Goal: Task Accomplishment & Management: Manage account settings

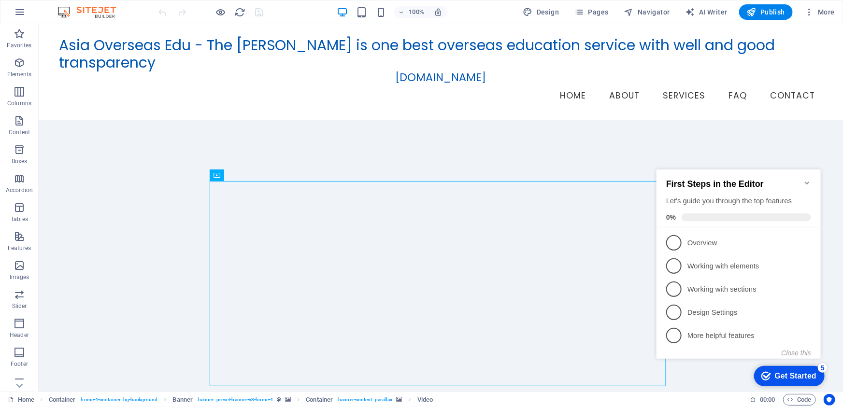
click at [789, 368] on div "checkmark Get Started 5" at bounding box center [789, 376] width 71 height 20
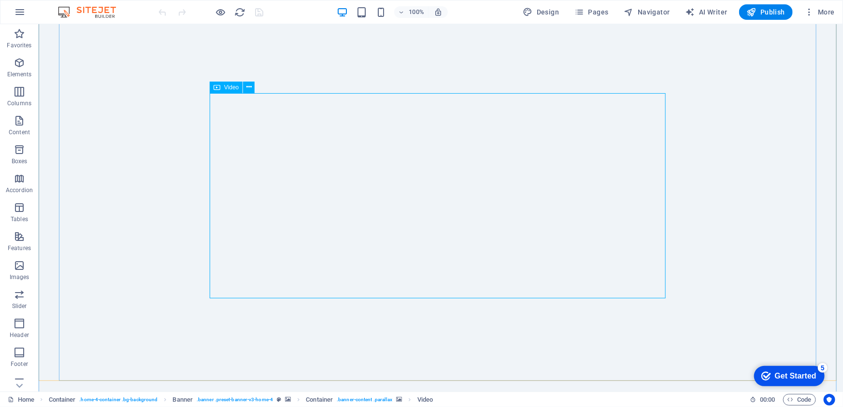
scroll to position [131, 0]
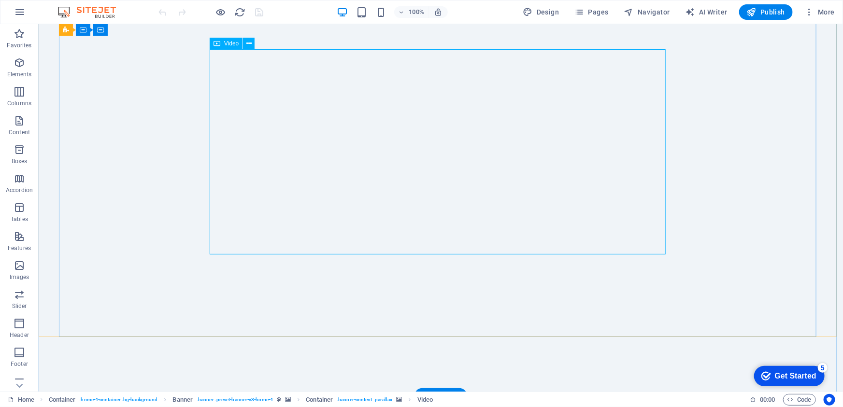
click at [0, 0] on span "Publish" at bounding box center [0, 0] width 0 height 0
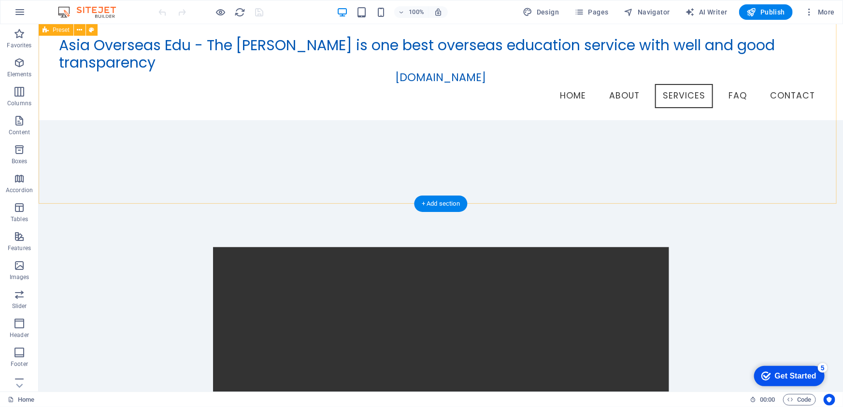
scroll to position [659, 0]
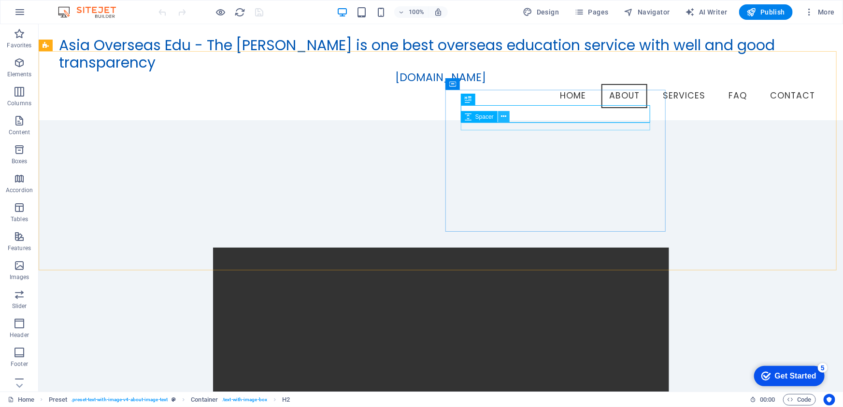
click at [503, 115] on icon at bounding box center [503, 117] width 5 height 10
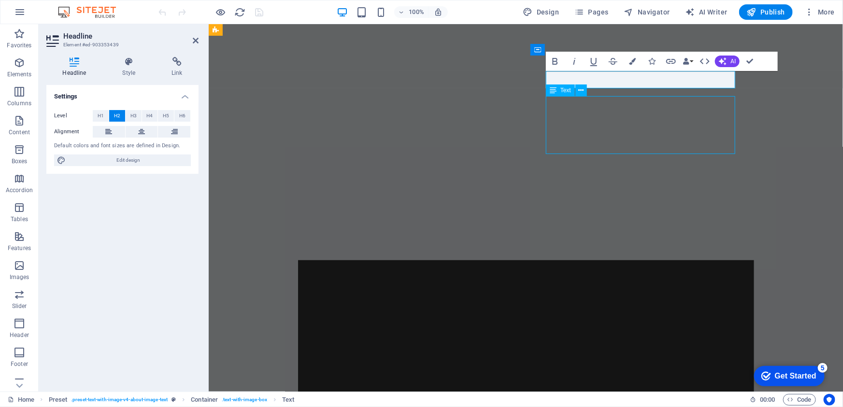
scroll to position [693, 0]
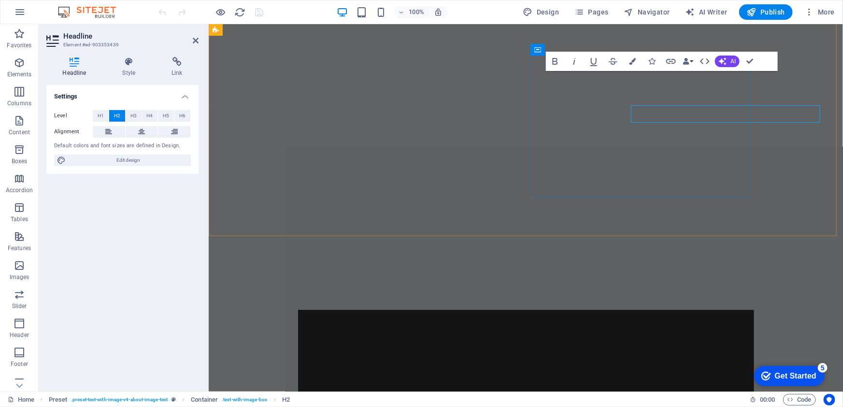
scroll to position [659, 0]
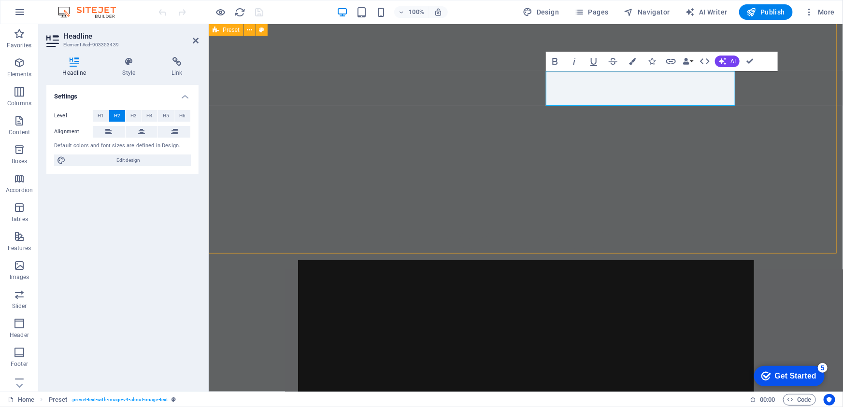
scroll to position [693, 0]
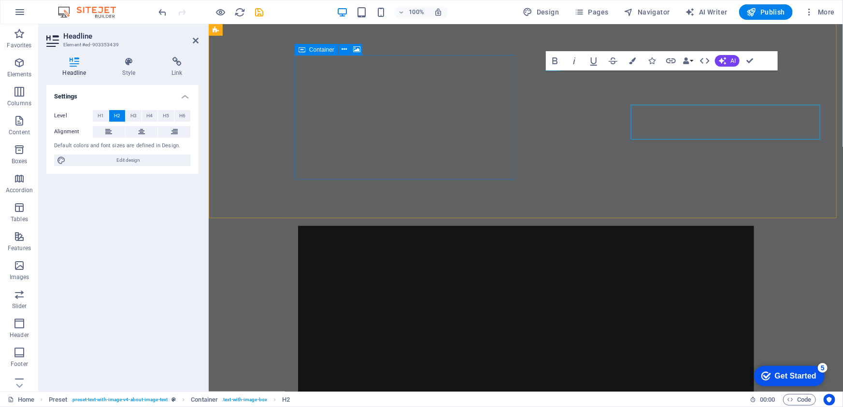
scroll to position [660, 0]
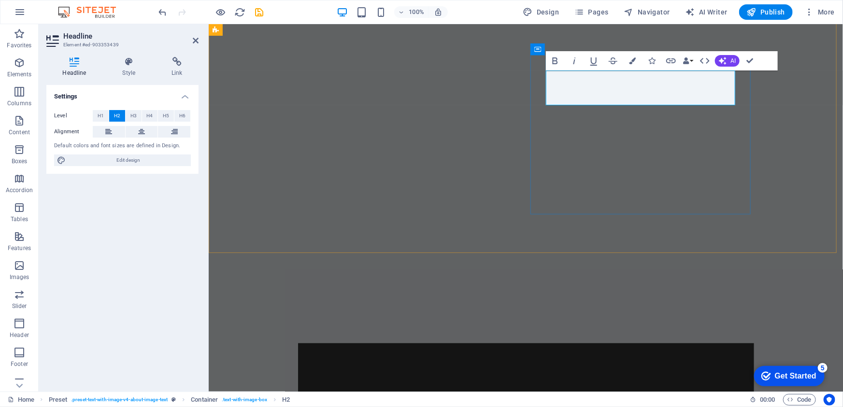
drag, startPoint x: 595, startPoint y: 78, endPoint x: 666, endPoint y: 101, distance: 74.1
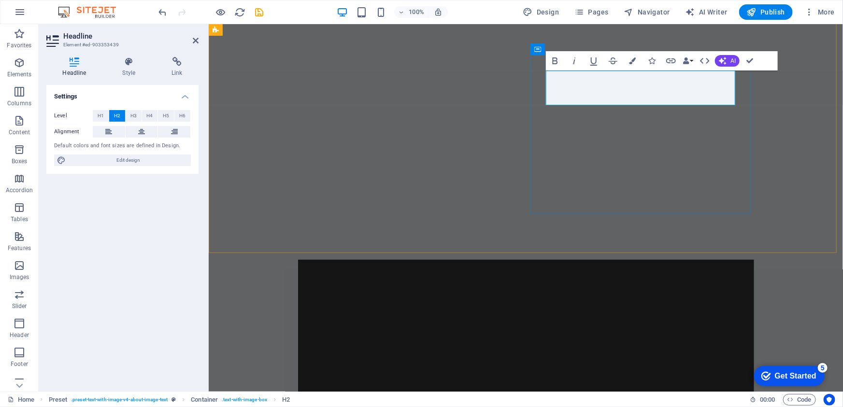
copy h2 "Asia Overseas Edu - The [PERSON_NAME]"
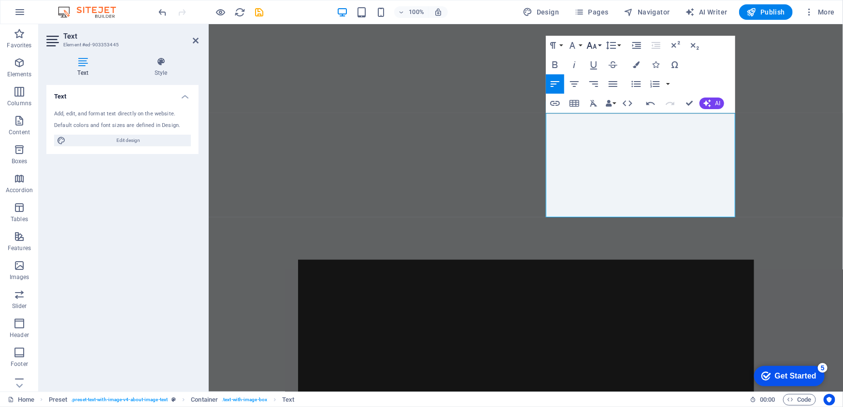
click at [595, 45] on icon "button" at bounding box center [592, 45] width 10 height 7
click at [601, 60] on link "14" at bounding box center [602, 59] width 35 height 14
drag, startPoint x: 621, startPoint y: 151, endPoint x: 546, endPoint y: 132, distance: 77.6
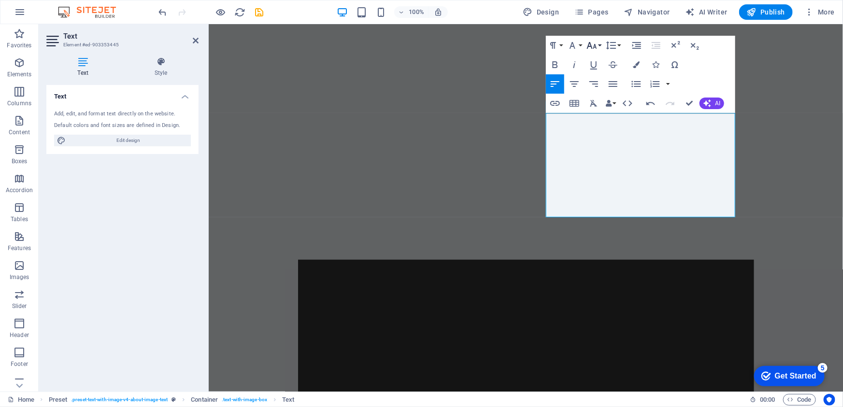
click at [600, 45] on button "Font Size" at bounding box center [594, 45] width 18 height 19
click at [599, 63] on link "14" at bounding box center [602, 59] width 35 height 14
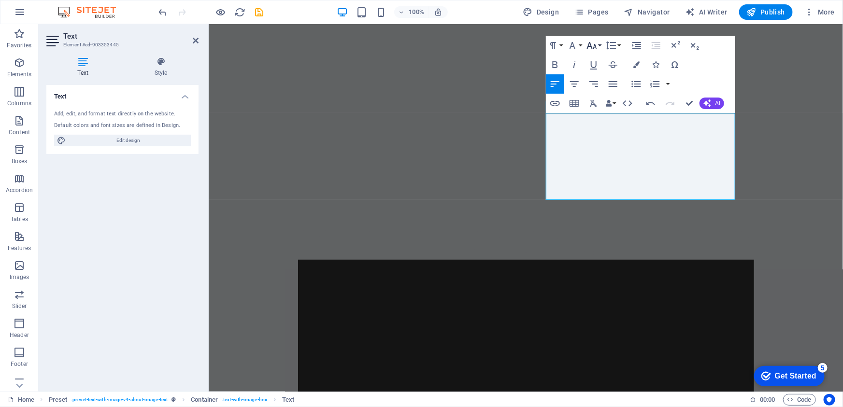
click at [602, 45] on button "Font Size" at bounding box center [594, 45] width 18 height 19
click at [602, 68] on link "18" at bounding box center [602, 74] width 35 height 14
click at [557, 65] on icon "button" at bounding box center [555, 64] width 5 height 7
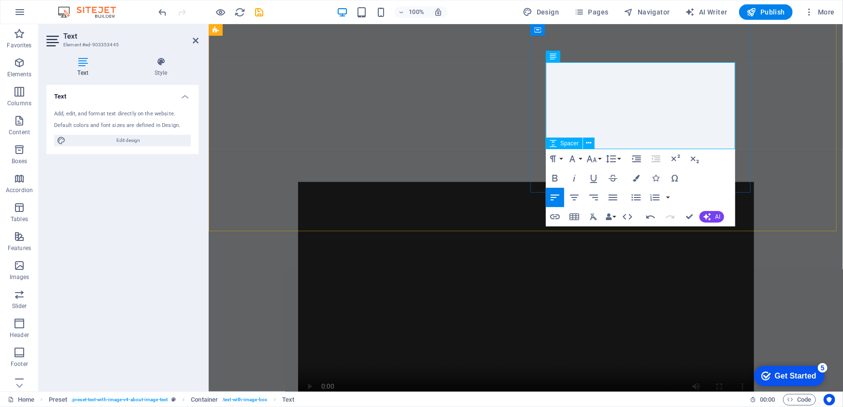
scroll to position [748, 0]
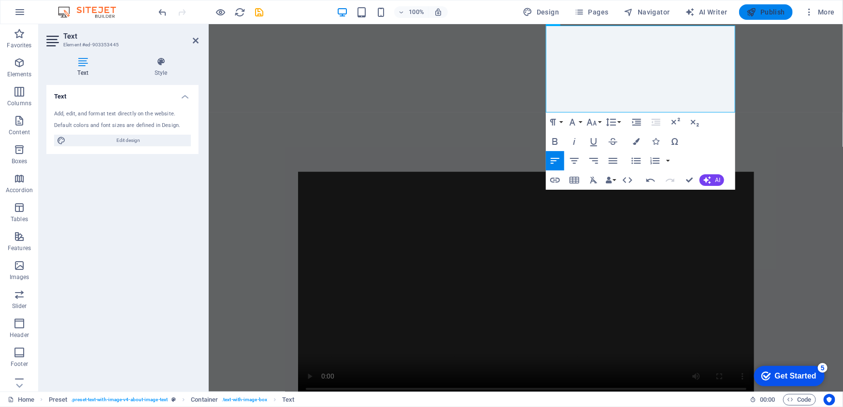
drag, startPoint x: 779, startPoint y: 10, endPoint x: 628, endPoint y: 85, distance: 169.2
click at [0, 0] on span "Publish" at bounding box center [0, 0] width 0 height 0
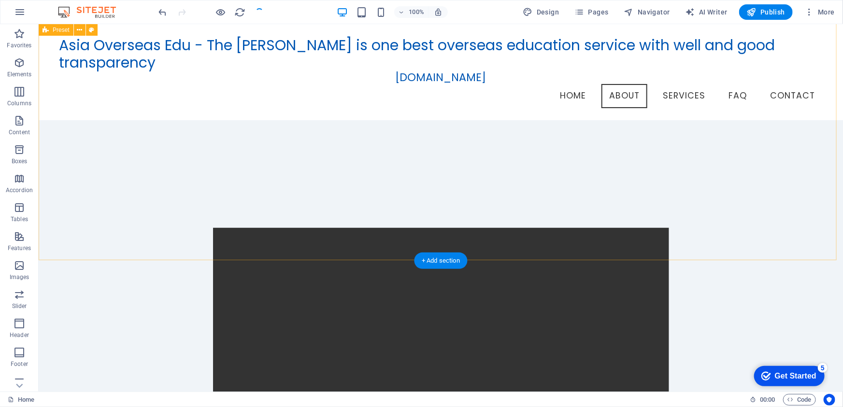
scroll to position [660, 0]
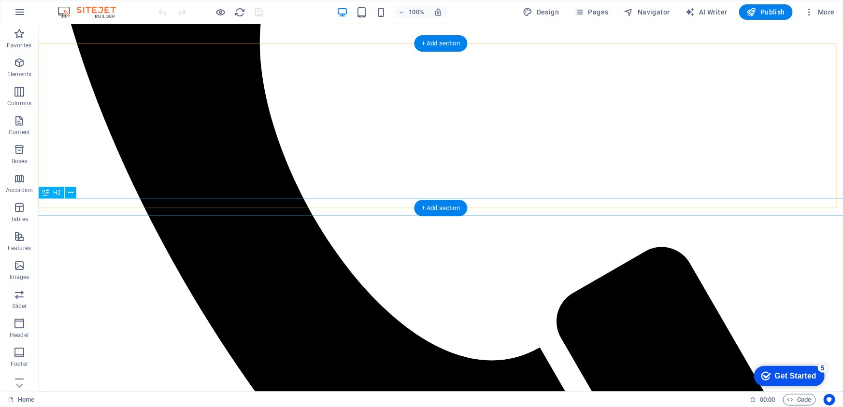
scroll to position [571, 0]
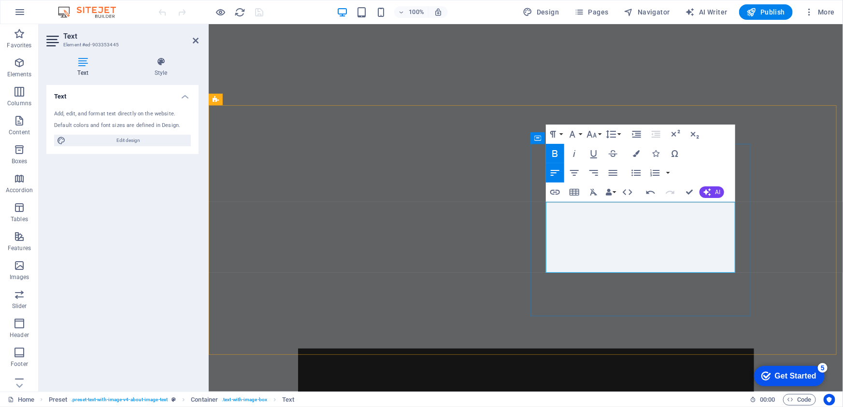
drag, startPoint x: 696, startPoint y: 207, endPoint x: 556, endPoint y: 210, distance: 140.2
click at [555, 150] on icon "button" at bounding box center [555, 154] width 12 height 12
drag, startPoint x: 692, startPoint y: 210, endPoint x: 556, endPoint y: 206, distance: 136.8
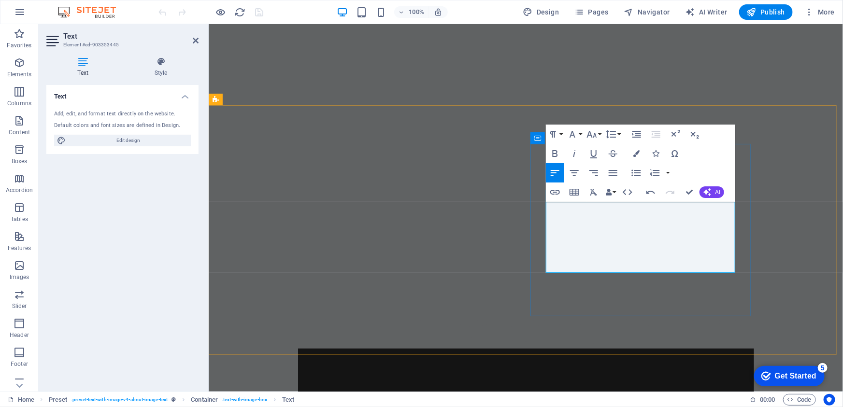
click at [555, 154] on icon "button" at bounding box center [555, 153] width 5 height 7
click at [576, 156] on icon "button" at bounding box center [575, 154] width 12 height 12
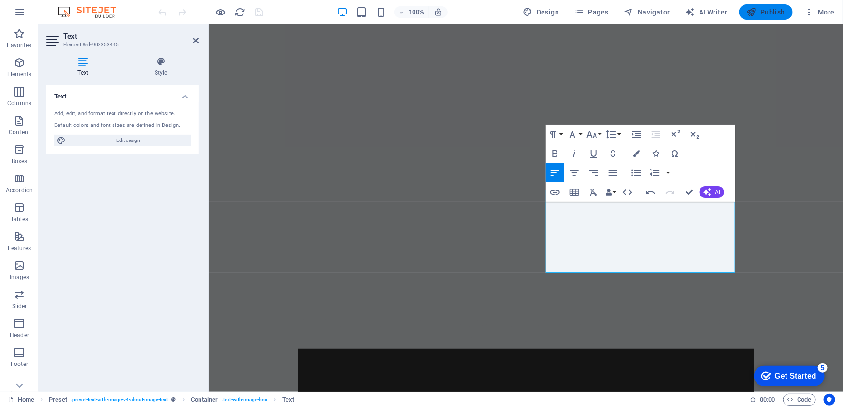
click at [0, 0] on span "Publish" at bounding box center [0, 0] width 0 height 0
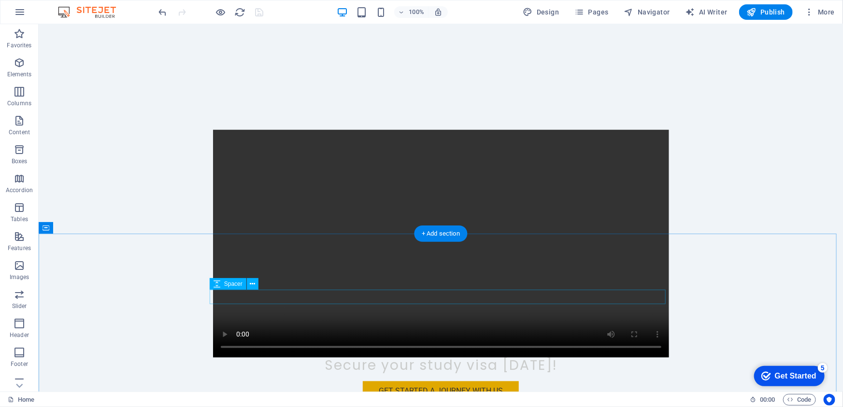
scroll to position [791, 0]
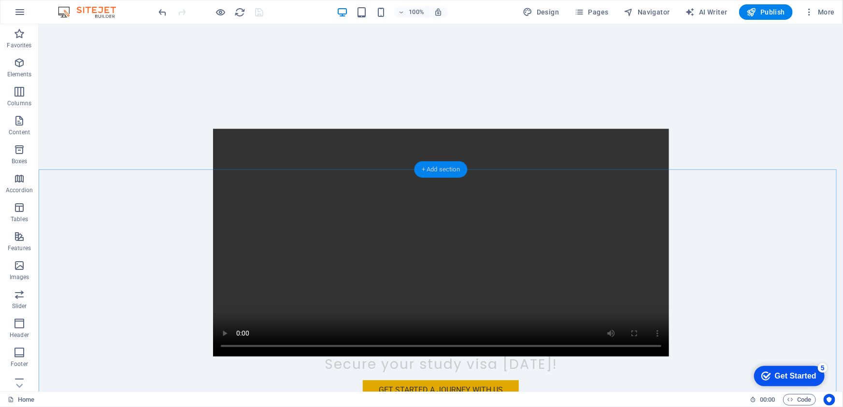
click at [449, 168] on div "+ Add section" at bounding box center [441, 169] width 54 height 16
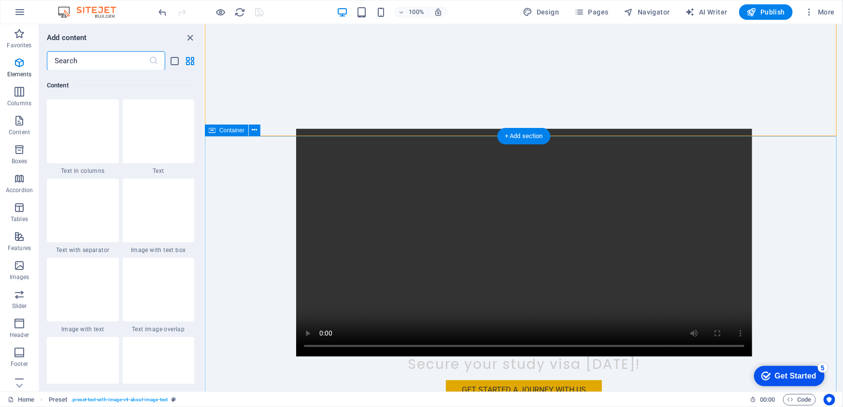
scroll to position [1690, 0]
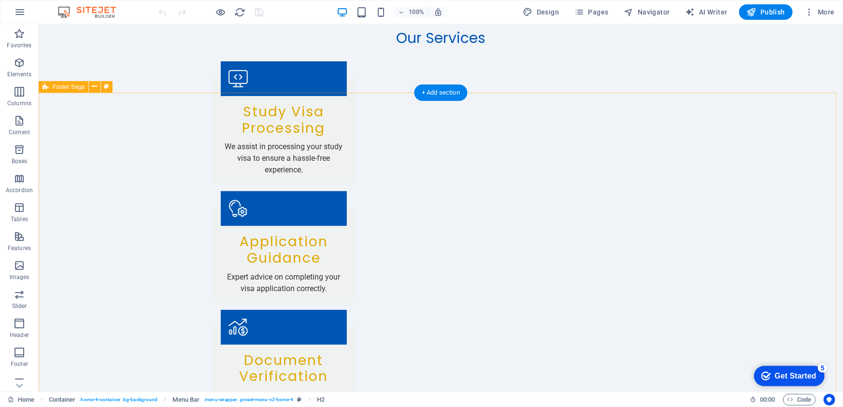
scroll to position [2059, 0]
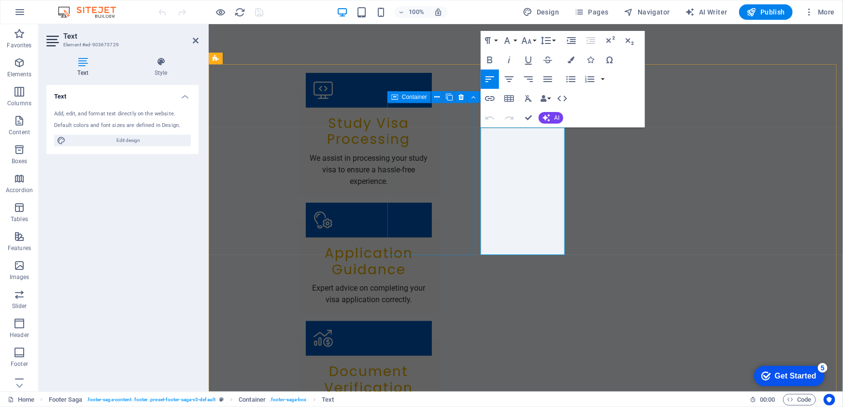
scroll to position [2025, 0]
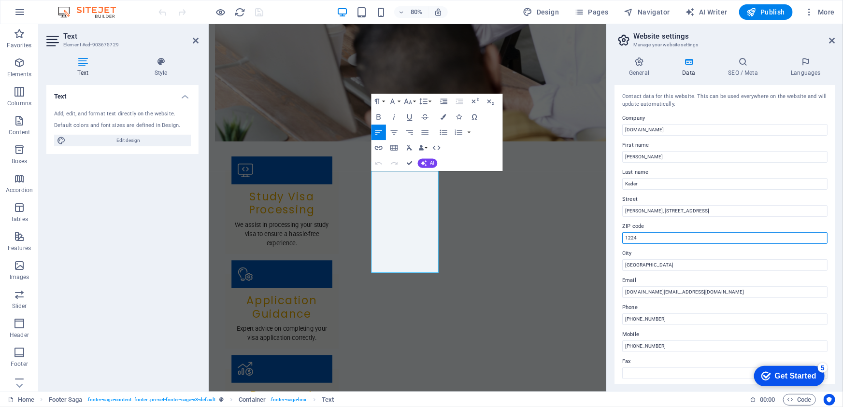
click at [647, 239] on input "1224" at bounding box center [724, 238] width 205 height 12
type input "1"
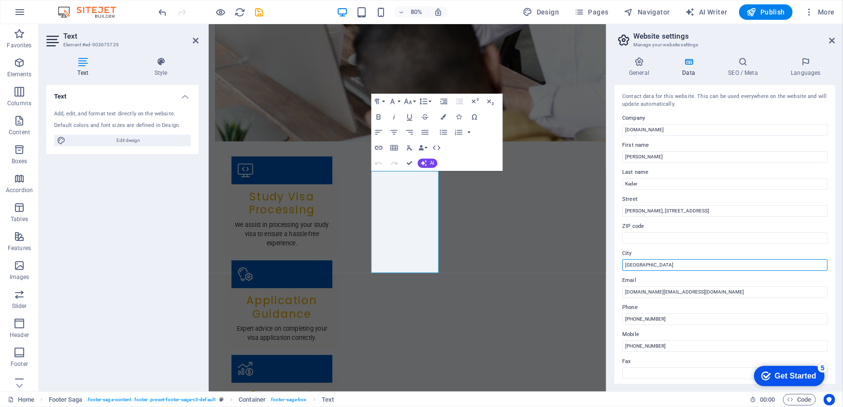
click at [675, 263] on input "[GEOGRAPHIC_DATA]" at bounding box center [724, 265] width 205 height 12
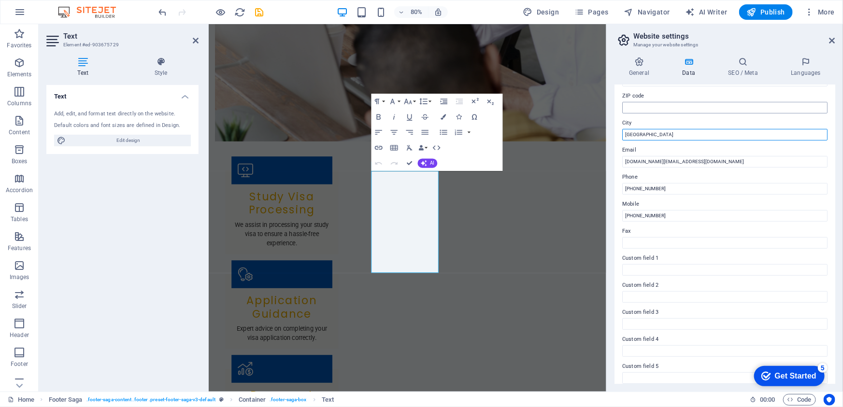
scroll to position [131, 0]
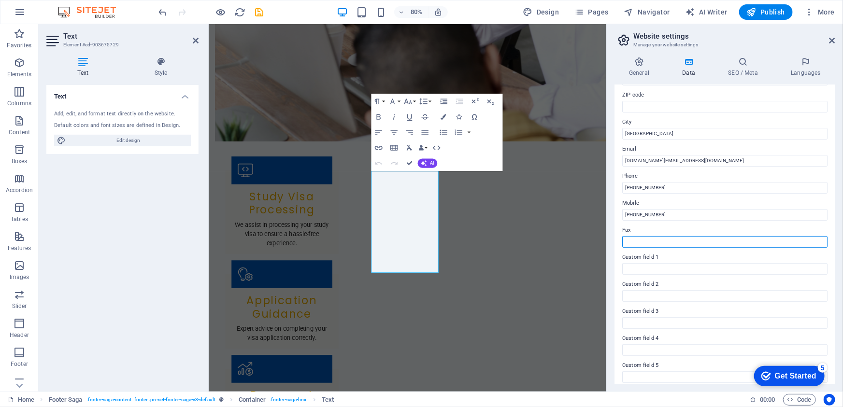
click at [639, 239] on input "Fax" at bounding box center [724, 242] width 205 height 12
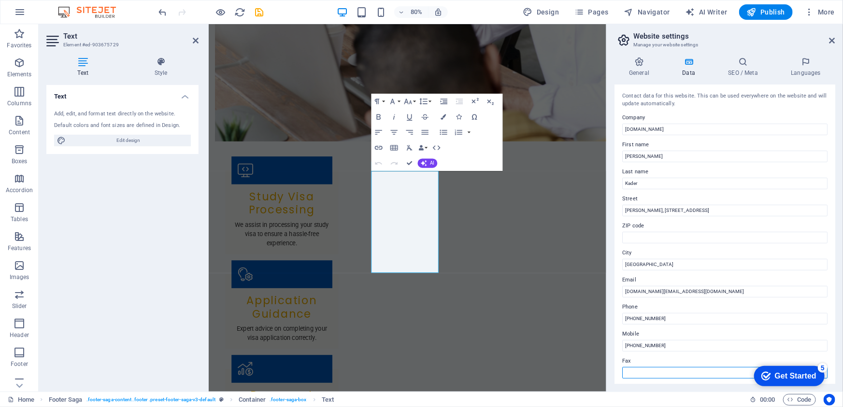
scroll to position [0, 0]
drag, startPoint x: 888, startPoint y: 154, endPoint x: 690, endPoint y: 155, distance: 197.6
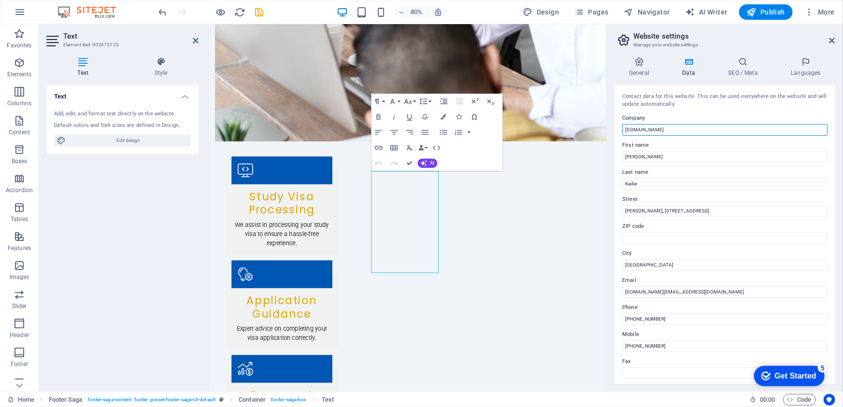
click at [640, 133] on input "[DOMAIN_NAME]" at bounding box center [724, 130] width 205 height 12
drag, startPoint x: 680, startPoint y: 130, endPoint x: 619, endPoint y: 129, distance: 61.4
click at [619, 129] on div "Contact data for this website. This can be used everywhere on the website and w…" at bounding box center [725, 234] width 221 height 299
type input "Asia Overseas Edu - The [PERSON_NAME]"
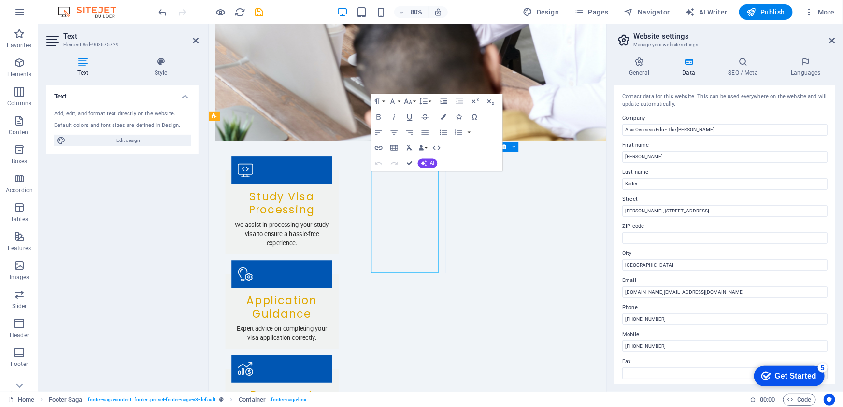
scroll to position [1931, 0]
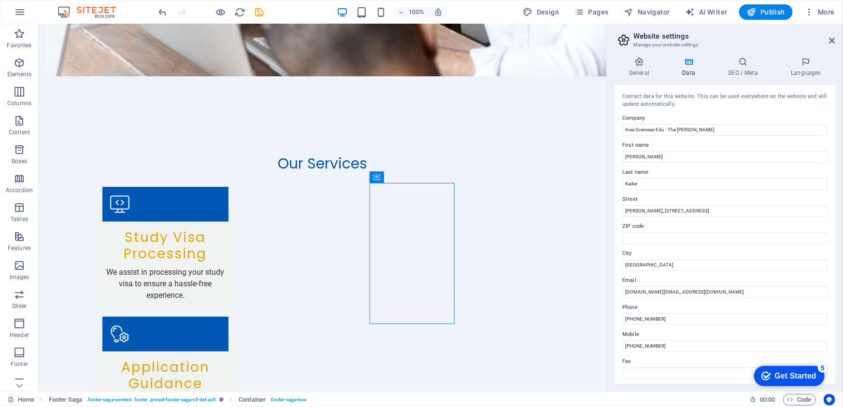
click at [691, 135] on div "Contact data for this website. This can be used everywhere on the website and w…" at bounding box center [725, 234] width 221 height 299
click at [772, 11] on span "Publish" at bounding box center [766, 12] width 38 height 10
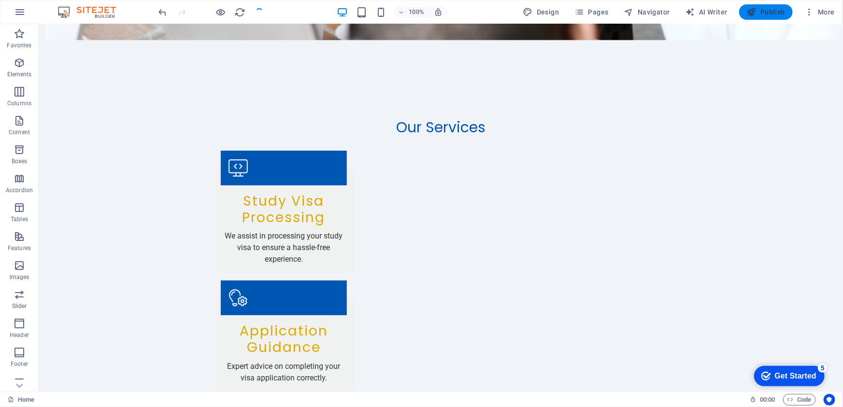
scroll to position [1978, 0]
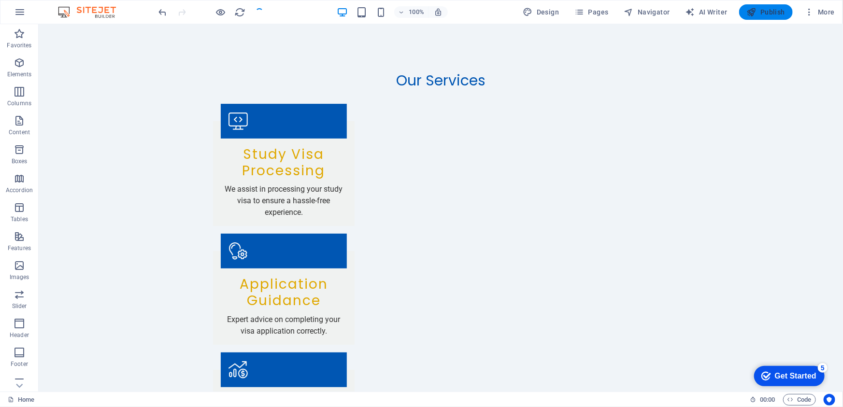
click at [764, 13] on span "Publish" at bounding box center [766, 12] width 38 height 10
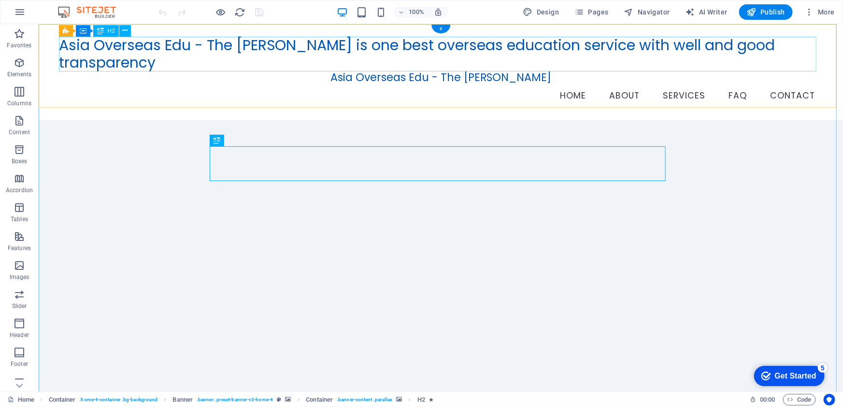
click at [334, 47] on div "Asia Overseas Edu - The [PERSON_NAME] is one best overseas education service wi…" at bounding box center [440, 53] width 764 height 35
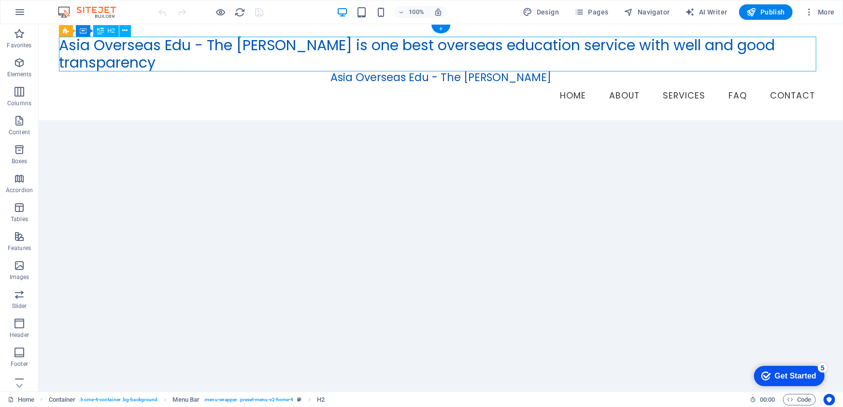
click at [377, 46] on div "Asia Overseas Edu - The [PERSON_NAME] is one best overseas education service wi…" at bounding box center [440, 53] width 764 height 35
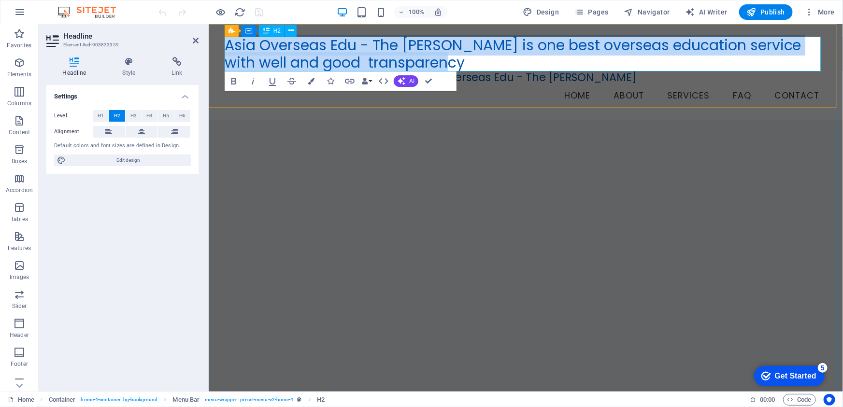
click at [518, 44] on h2 "Asia Overseas Edu - The [PERSON_NAME] is one best overseas education service wi…" at bounding box center [525, 53] width 603 height 35
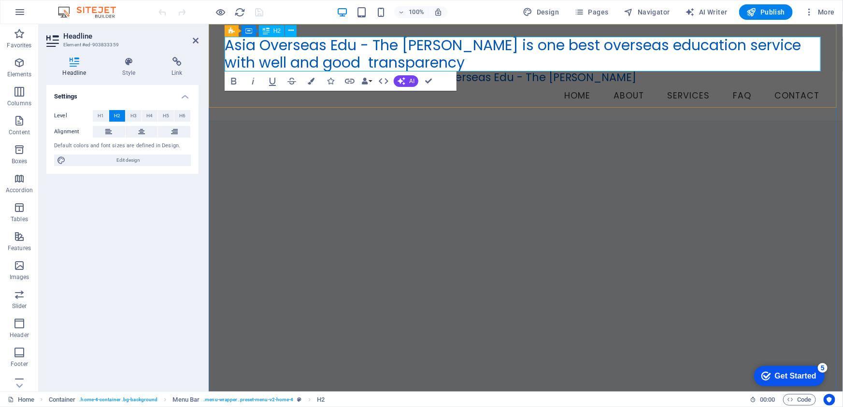
click at [492, 48] on h2 "Asia Overseas Edu - The [PERSON_NAME] is one best overseas education service wi…" at bounding box center [525, 53] width 603 height 35
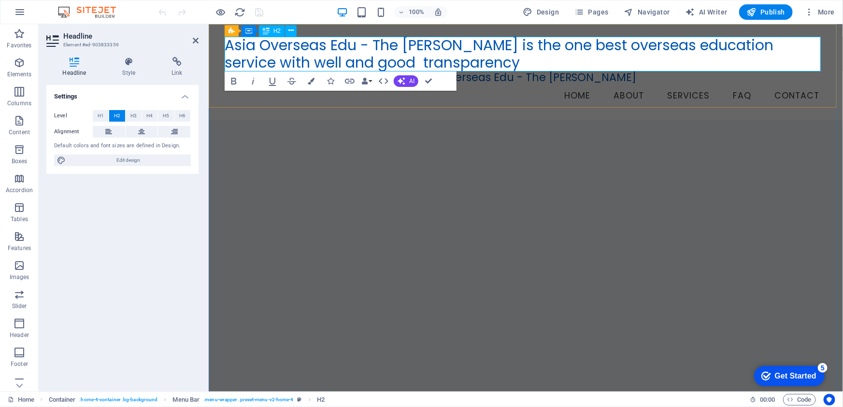
click at [521, 45] on h2 "Asia Overseas Edu - The [PERSON_NAME] is the one best overseas education servic…" at bounding box center [525, 53] width 603 height 35
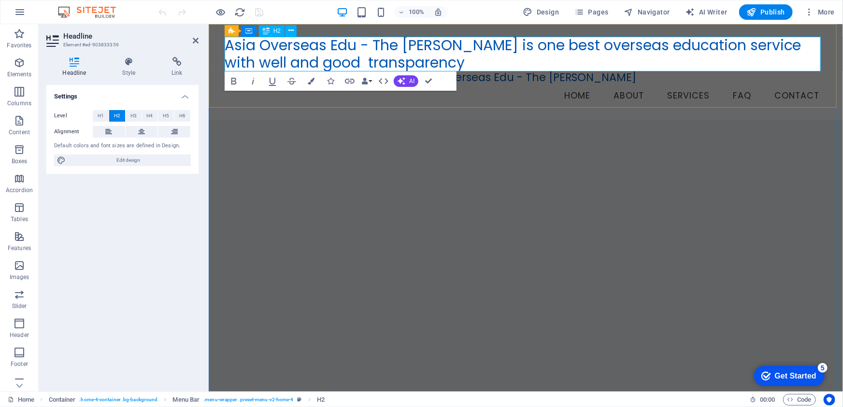
click at [521, 45] on h2 "Asia Overseas Edu - The [PERSON_NAME] is one best overseas education service wi…" at bounding box center [525, 53] width 603 height 35
click at [773, 48] on h2 "Asia Overseas Edu - The [PERSON_NAME] is one of the best overseas education ser…" at bounding box center [525, 53] width 603 height 35
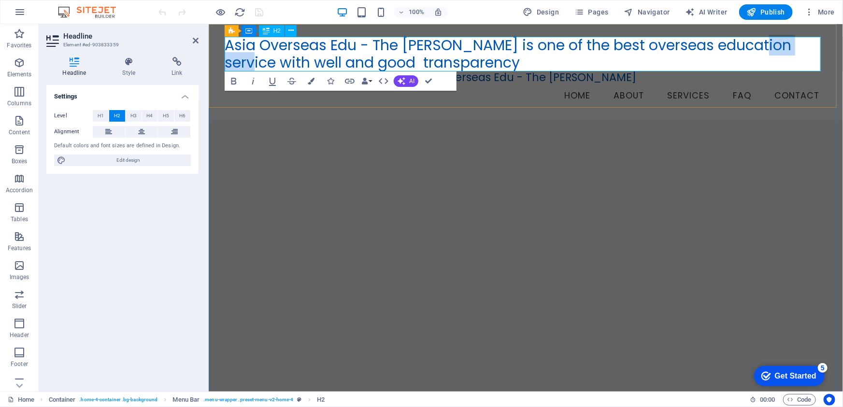
click at [773, 48] on h2 "Asia Overseas Edu - The [PERSON_NAME] is one of the best overseas education ser…" at bounding box center [525, 53] width 603 height 35
click at [560, 64] on h2 "Asia Overseas Edu - The [PERSON_NAME] is one of the best overseas education con…" at bounding box center [525, 53] width 603 height 35
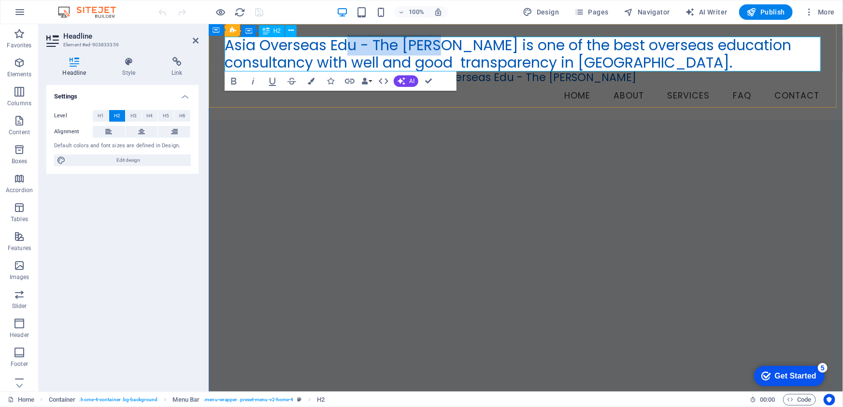
drag, startPoint x: 446, startPoint y: 46, endPoint x: 351, endPoint y: 43, distance: 95.2
click at [349, 43] on h2 "Asia Overseas Edu - The [PERSON_NAME] is one of the best overseas education con…" at bounding box center [525, 53] width 603 height 35
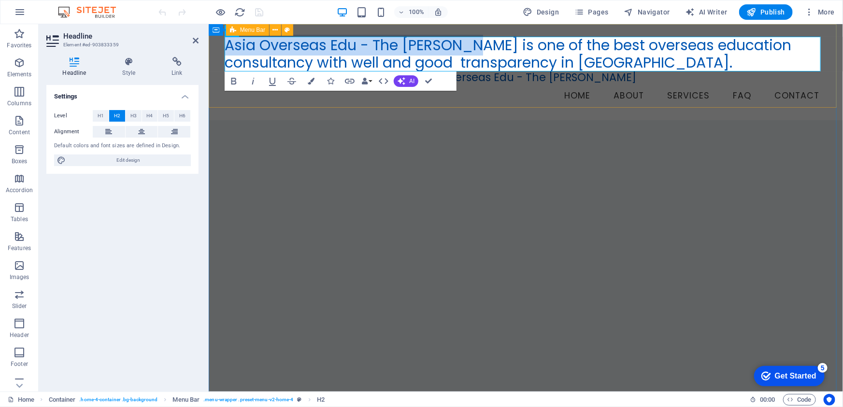
drag, startPoint x: 473, startPoint y: 45, endPoint x: 219, endPoint y: 44, distance: 254.2
click at [219, 44] on div "Asia Overseas Edu - The Kader Vai is one of the best overseas education consult…" at bounding box center [525, 72] width 634 height 96
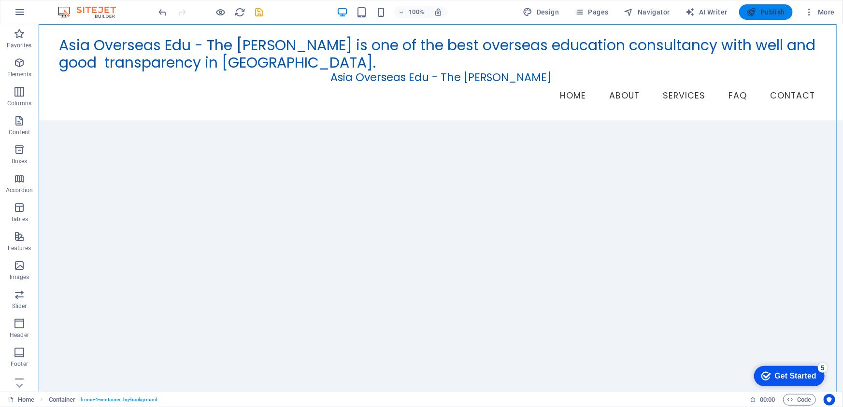
click at [776, 12] on span "Publish" at bounding box center [766, 12] width 38 height 10
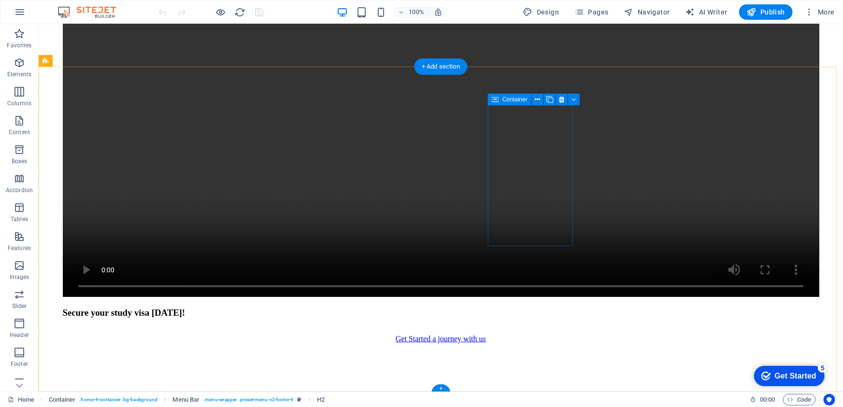
scroll to position [2059, 0]
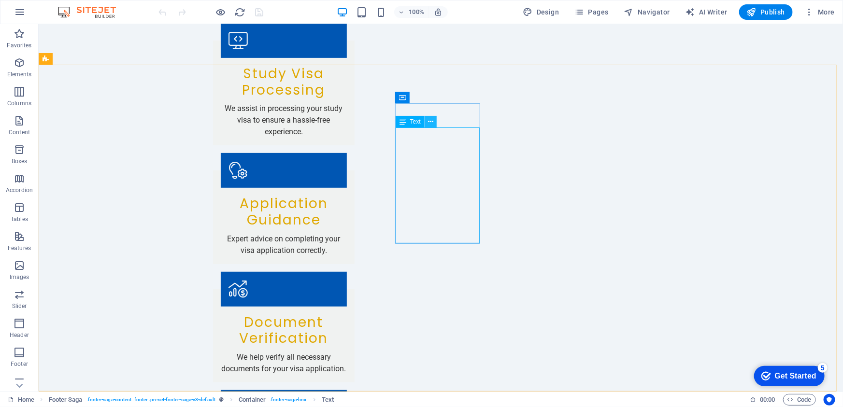
click at [432, 120] on icon at bounding box center [430, 122] width 5 height 10
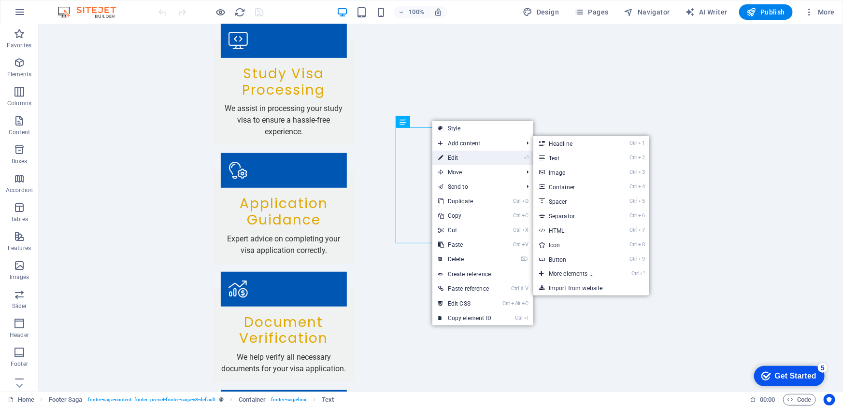
click at [468, 159] on link "⏎ Edit" at bounding box center [464, 158] width 65 height 14
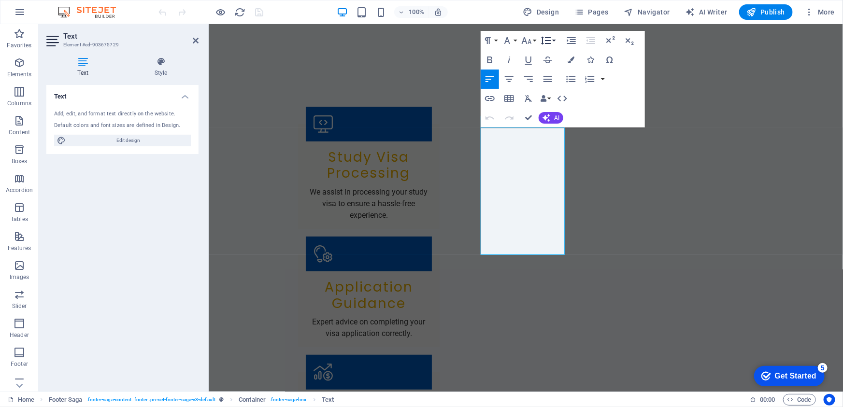
click at [552, 43] on button "Line Height" at bounding box center [548, 40] width 18 height 19
click at [555, 86] on link "1.15" at bounding box center [560, 88] width 43 height 14
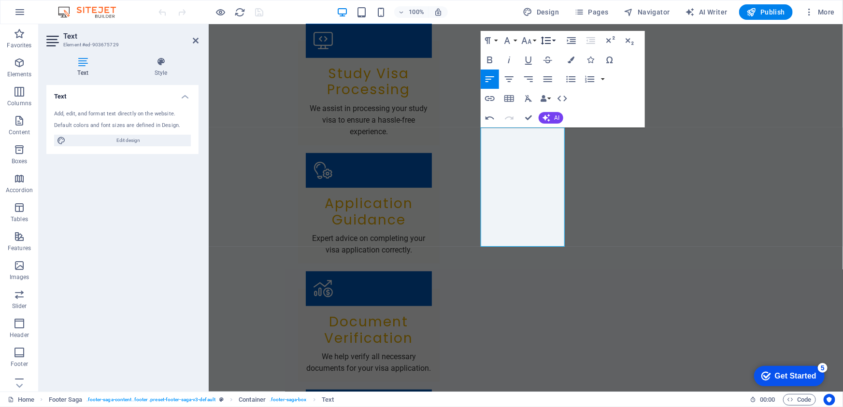
click at [553, 38] on button "Line Height" at bounding box center [548, 40] width 18 height 19
click at [558, 103] on link "1.5" at bounding box center [560, 103] width 43 height 14
click at [567, 40] on icon "button" at bounding box center [571, 40] width 9 height 7
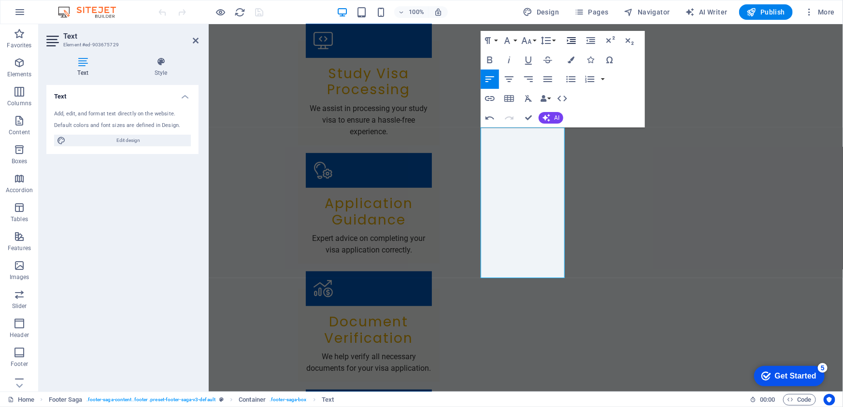
click at [567, 40] on icon "button" at bounding box center [571, 40] width 9 height 7
click at [590, 38] on icon "button" at bounding box center [591, 40] width 9 height 7
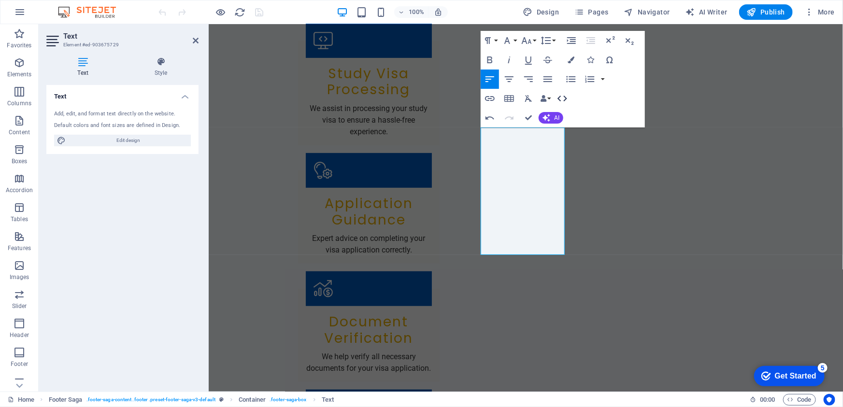
click at [565, 97] on icon "button" at bounding box center [563, 99] width 10 height 6
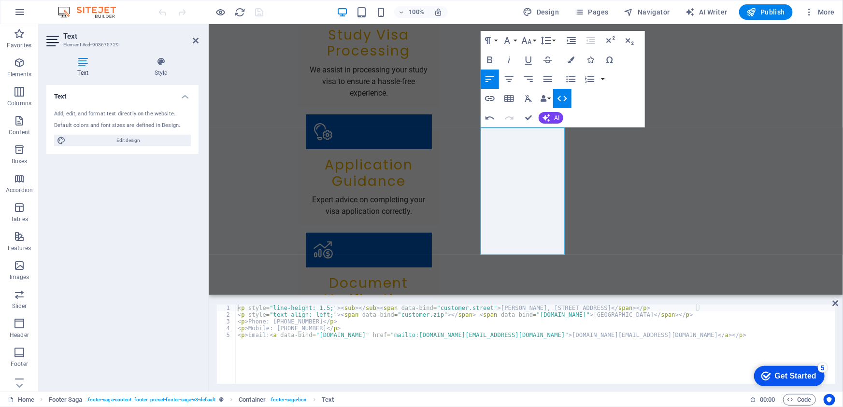
click at [565, 97] on icon "button" at bounding box center [563, 99] width 10 height 6
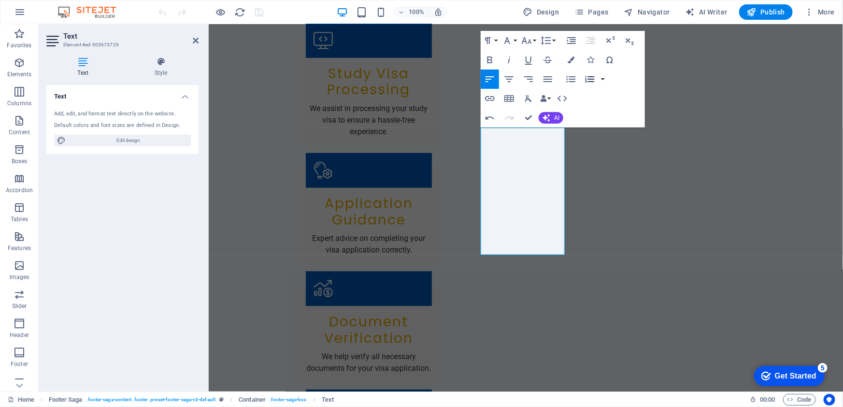
click at [601, 78] on button "button" at bounding box center [603, 79] width 8 height 19
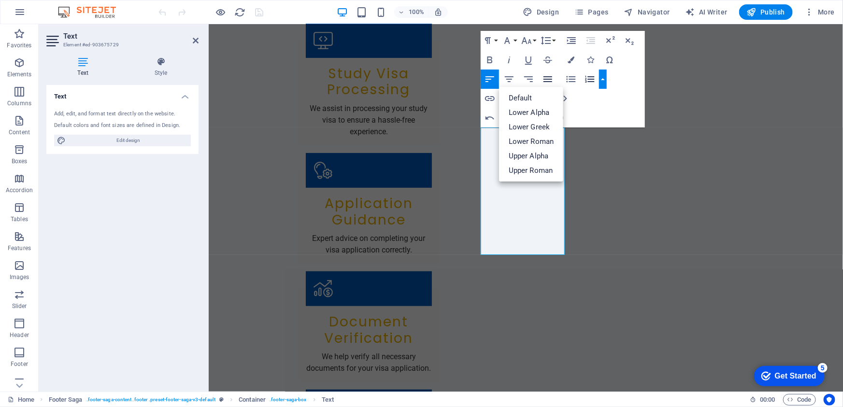
click at [548, 77] on icon "button" at bounding box center [548, 79] width 12 height 12
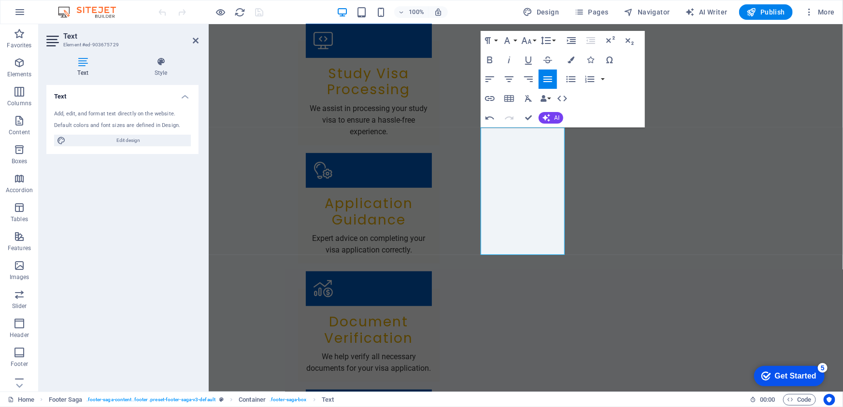
click at [548, 77] on icon "button" at bounding box center [548, 79] width 12 height 12
click at [489, 79] on icon "button" at bounding box center [490, 79] width 9 height 6
click at [487, 60] on icon "button" at bounding box center [490, 60] width 12 height 12
click at [514, 39] on button "Font Family" at bounding box center [509, 40] width 18 height 19
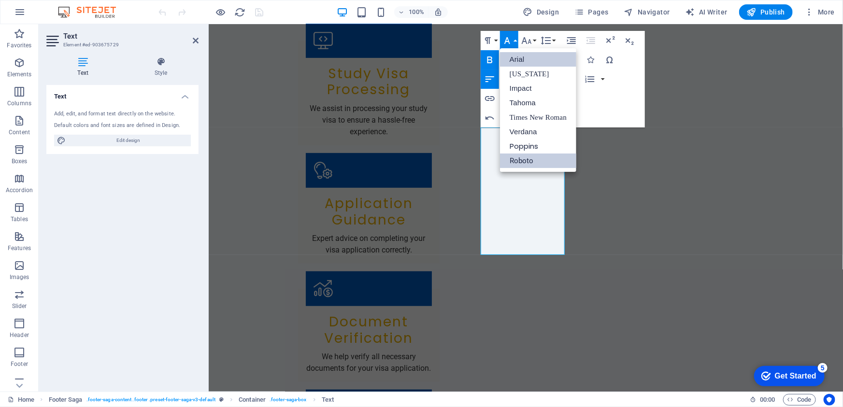
click at [522, 63] on link "Arial" at bounding box center [538, 59] width 76 height 14
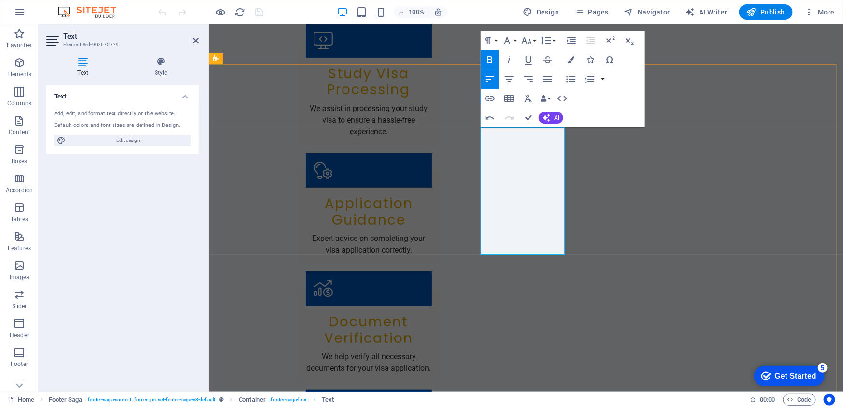
click at [523, 215] on icon "button" at bounding box center [522, 214] width 12 height 12
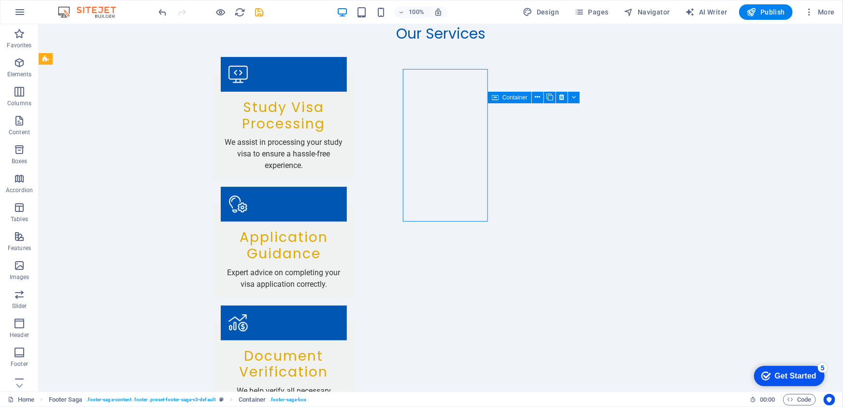
scroll to position [2059, 0]
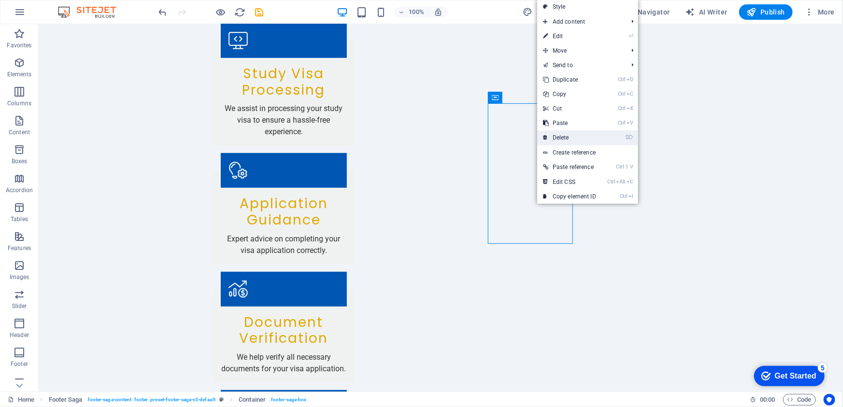
click at [574, 140] on link "⌦ Delete" at bounding box center [569, 137] width 65 height 14
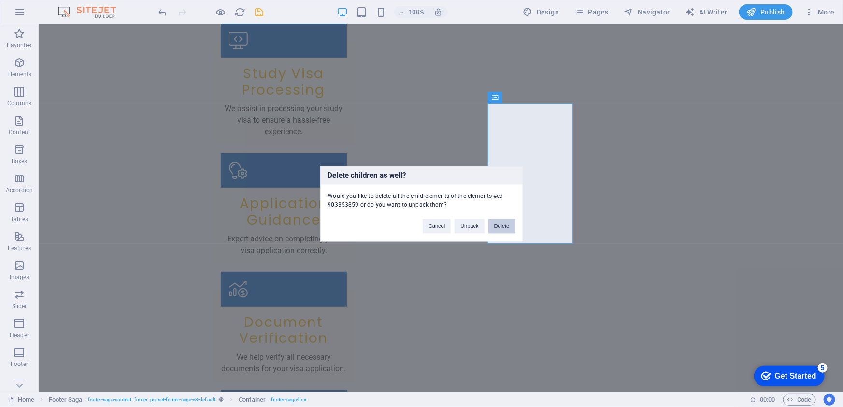
click at [498, 223] on button "Delete" at bounding box center [502, 226] width 27 height 14
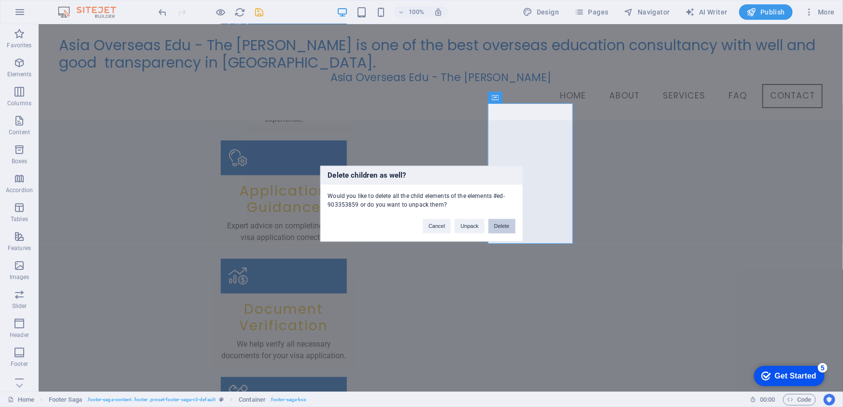
scroll to position [1949, 0]
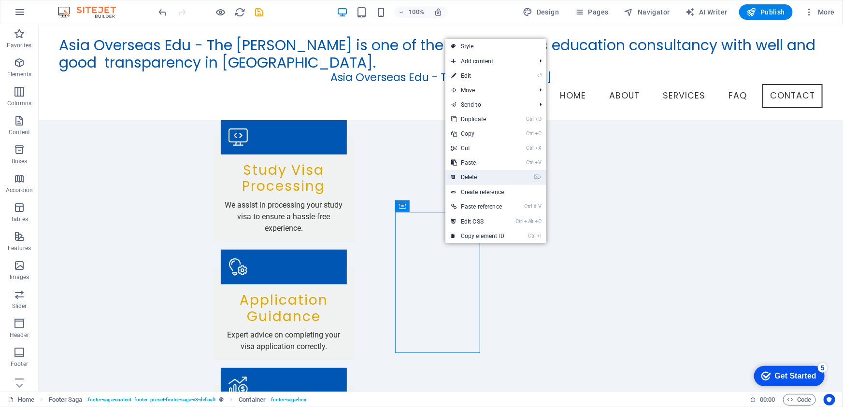
click at [482, 176] on link "⌦ Delete" at bounding box center [478, 177] width 65 height 14
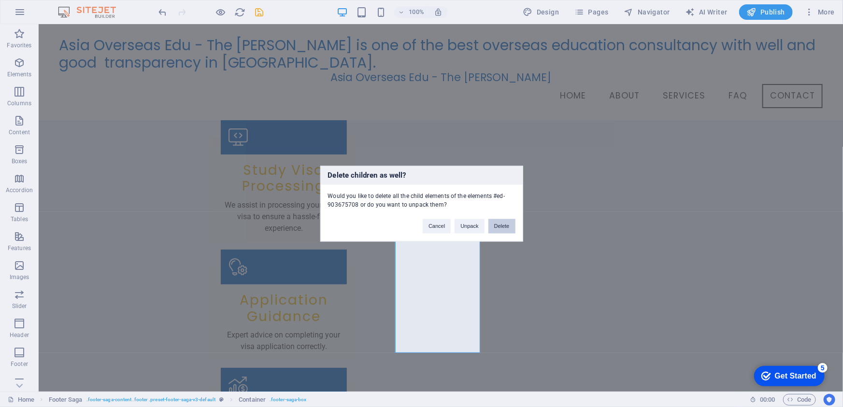
click at [503, 227] on button "Delete" at bounding box center [502, 226] width 27 height 14
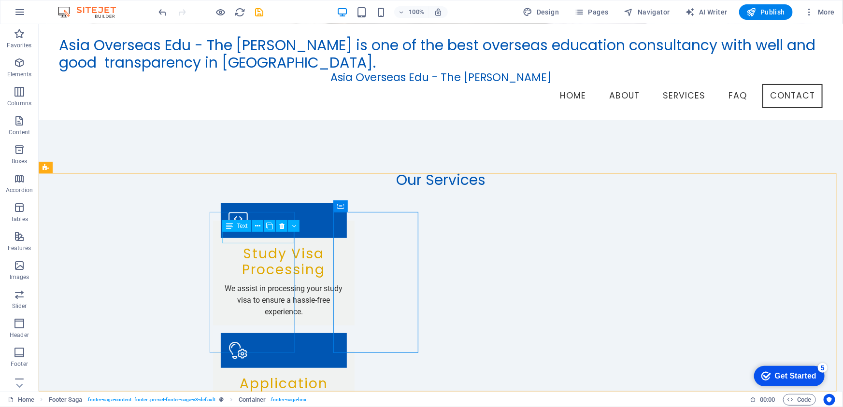
click at [242, 229] on span "Text" at bounding box center [242, 226] width 11 height 6
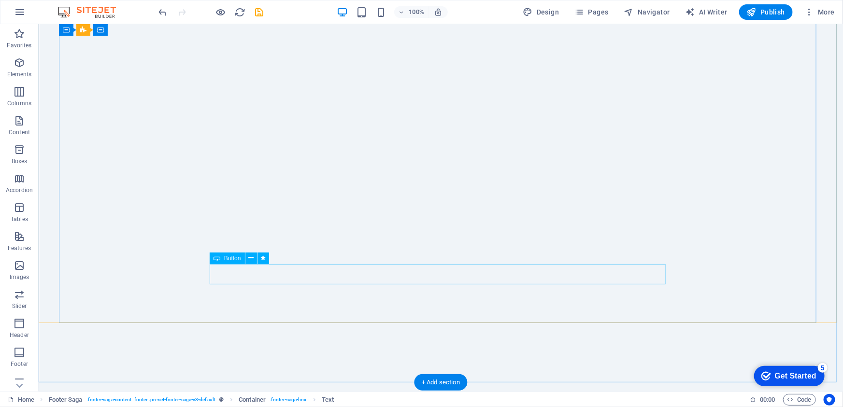
scroll to position [0, 0]
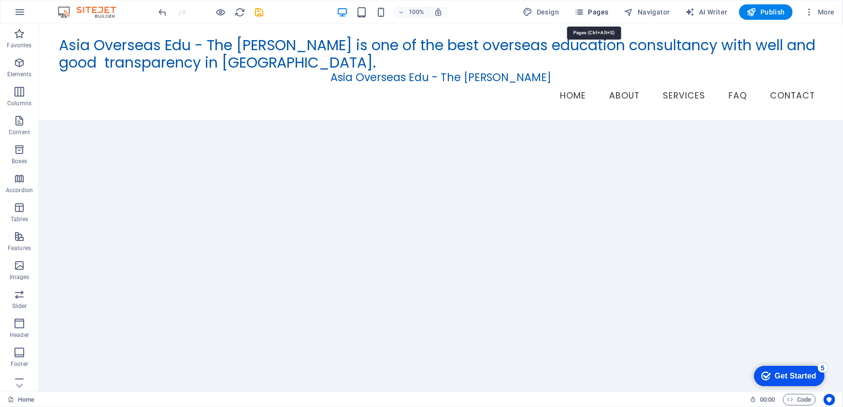
click at [600, 14] on span "Pages" at bounding box center [592, 12] width 34 height 10
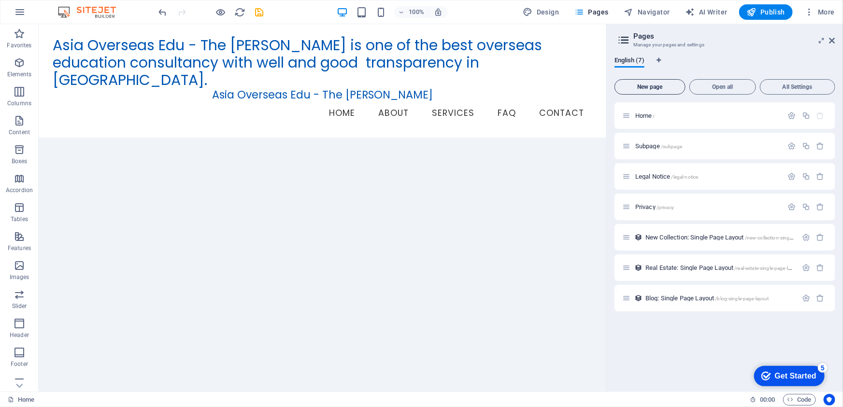
click at [663, 88] on span "New page" at bounding box center [650, 87] width 62 height 6
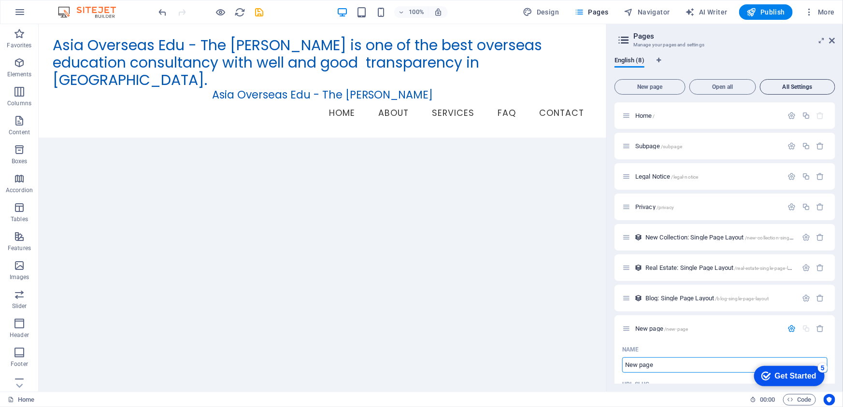
click at [813, 85] on span "All Settings" at bounding box center [797, 87] width 67 height 6
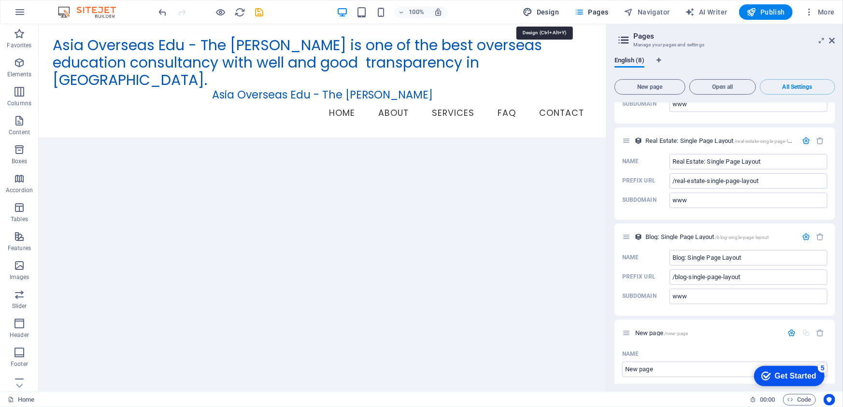
select select "px"
select select "200"
select select "px"
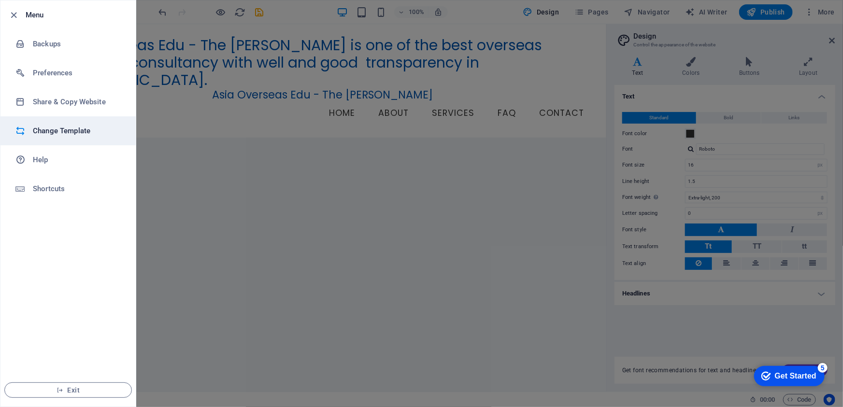
click at [76, 133] on h6 "Change Template" at bounding box center [77, 131] width 89 height 12
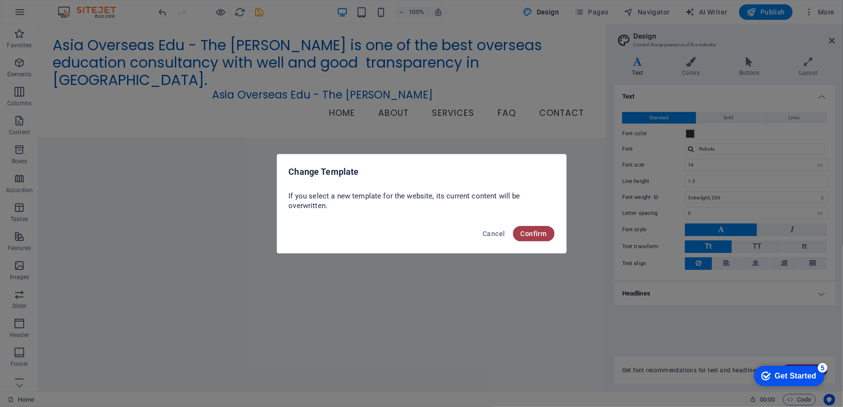
click at [539, 233] on span "Confirm" at bounding box center [534, 234] width 26 height 8
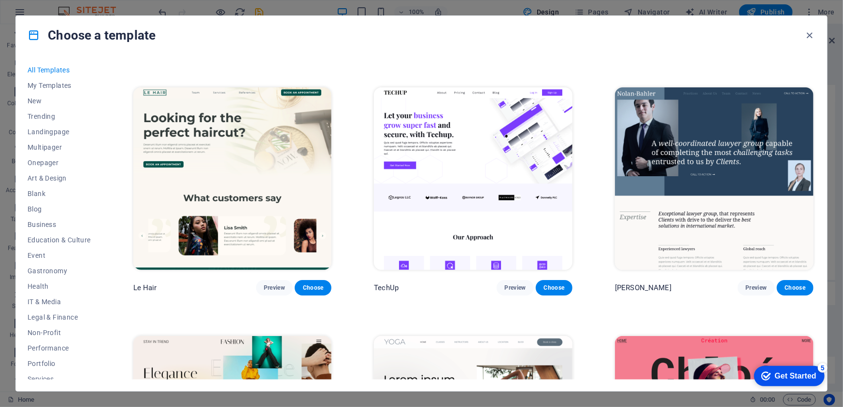
scroll to position [1186, 0]
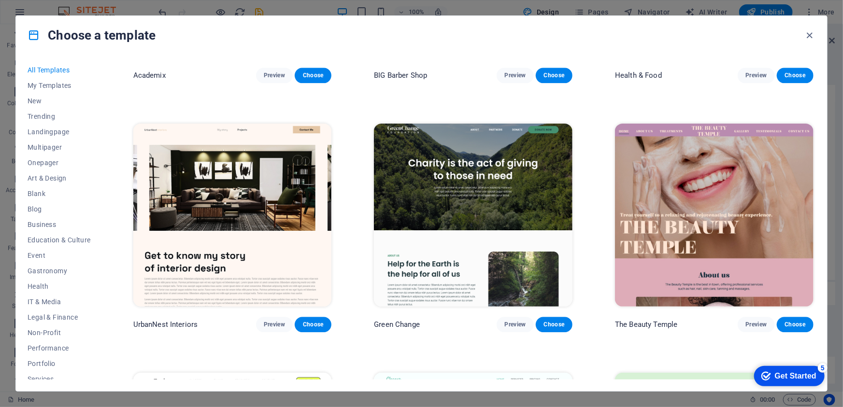
click at [147, 72] on p "Academix" at bounding box center [149, 76] width 32 height 10
click at [57, 85] on span "My Templates" at bounding box center [59, 86] width 63 height 8
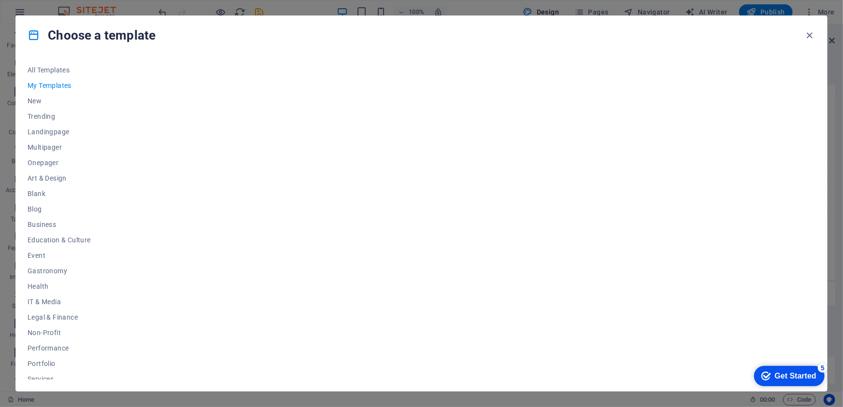
scroll to position [0, 0]
click at [62, 241] on span "Education & Culture" at bounding box center [59, 240] width 63 height 8
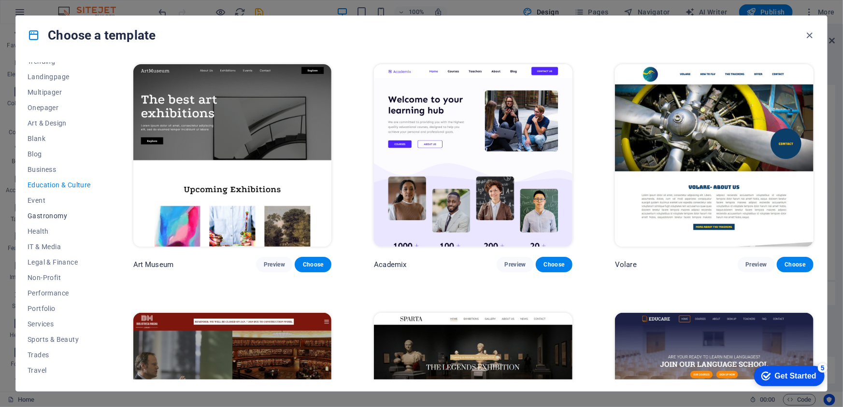
scroll to position [69, 0]
click at [44, 356] on span "Travel" at bounding box center [59, 357] width 63 height 8
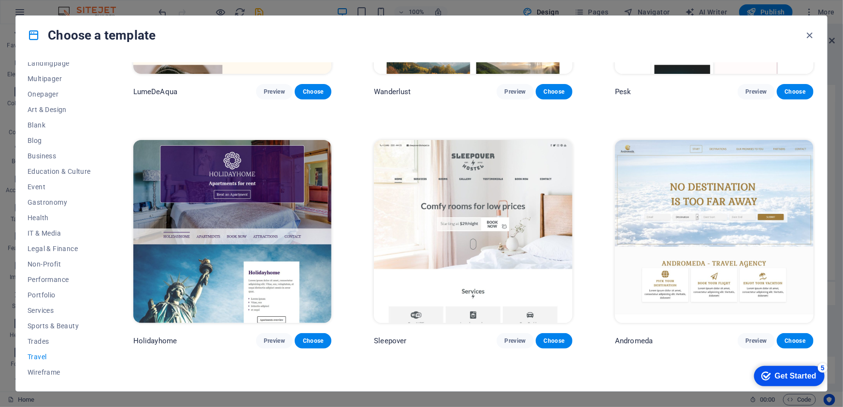
scroll to position [213, 0]
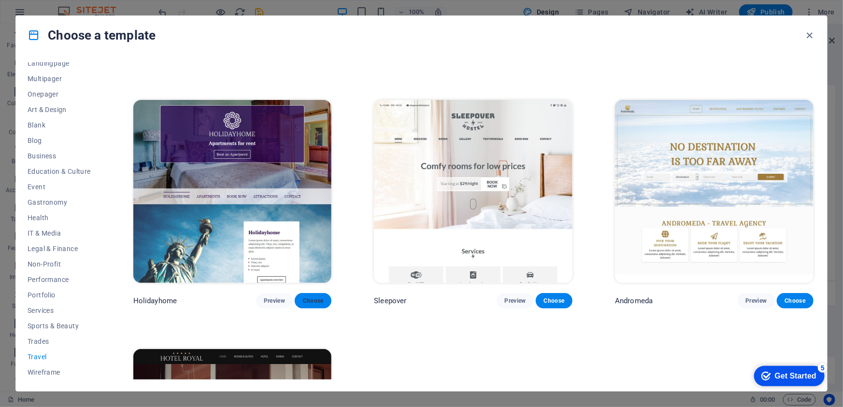
click at [316, 298] on span "Choose" at bounding box center [313, 301] width 21 height 8
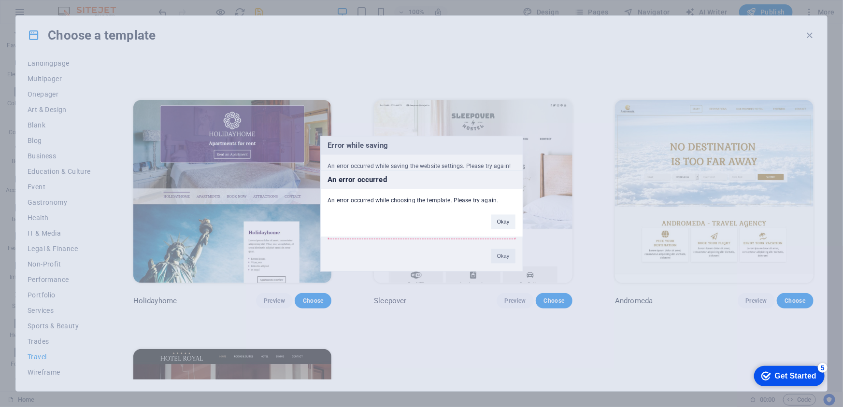
click at [809, 33] on div "An error occurred An error occurred while choosing the template. Please try aga…" at bounding box center [421, 203] width 843 height 407
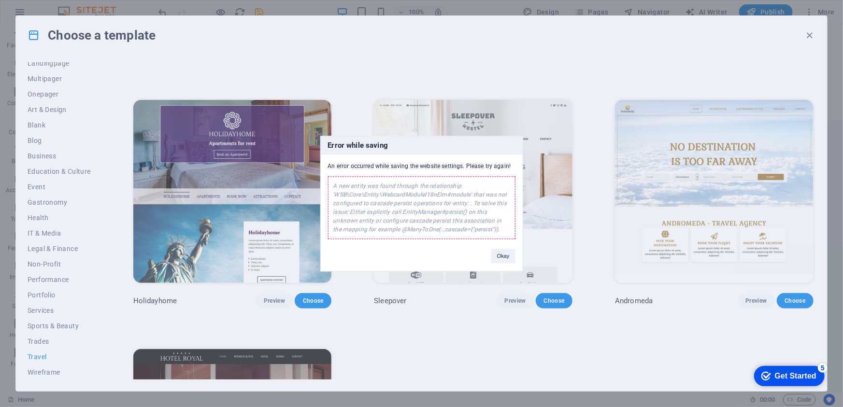
click at [807, 36] on div "Error while saving An error occurred while saving the website settings. Please …" at bounding box center [421, 203] width 843 height 407
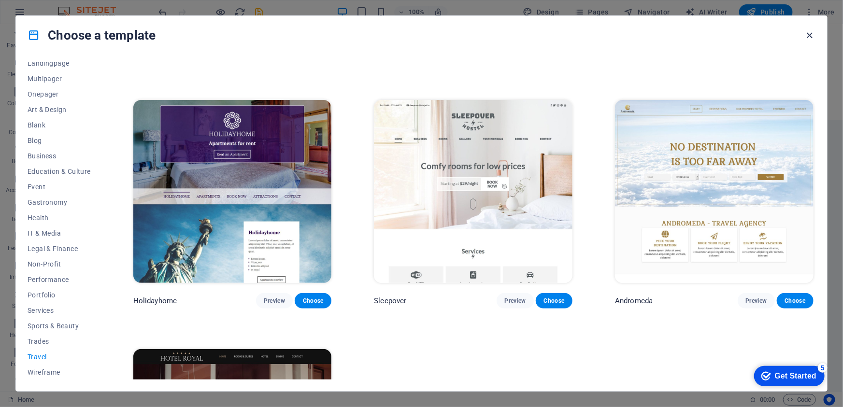
click at [812, 37] on icon "button" at bounding box center [810, 35] width 11 height 11
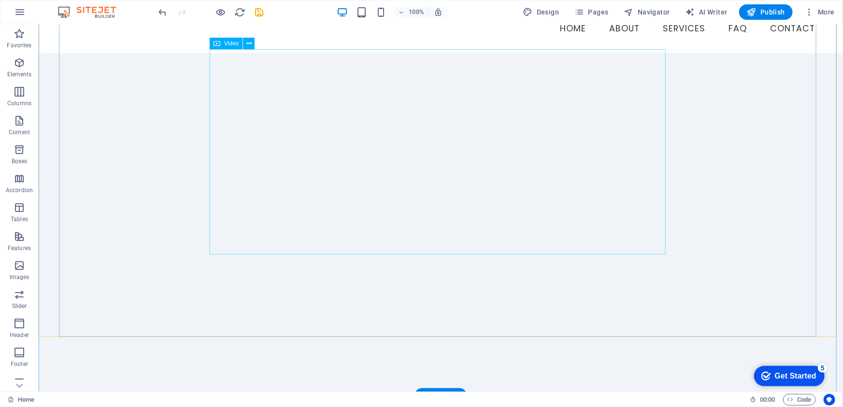
scroll to position [131, 0]
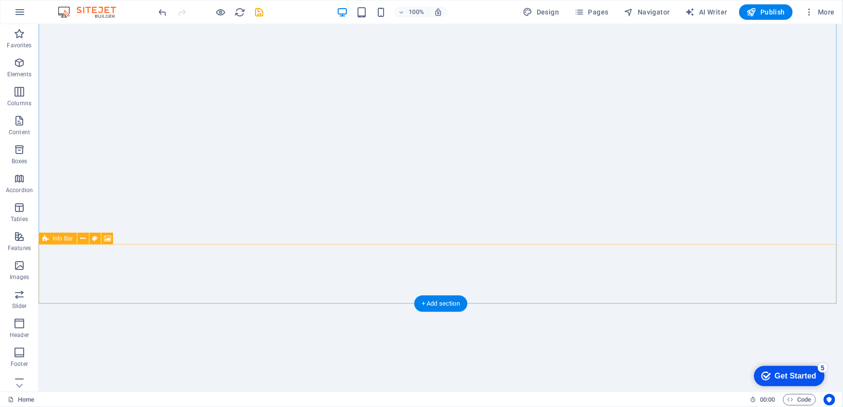
scroll to position [0, 0]
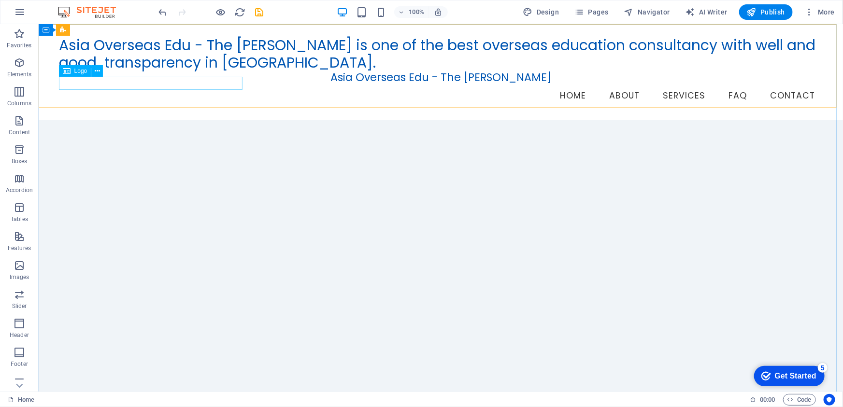
click at [79, 73] on span "Logo" at bounding box center [80, 71] width 13 height 6
click at [65, 72] on icon at bounding box center [67, 71] width 8 height 12
click at [67, 72] on icon at bounding box center [67, 71] width 8 height 12
click at [95, 72] on icon at bounding box center [97, 71] width 5 height 10
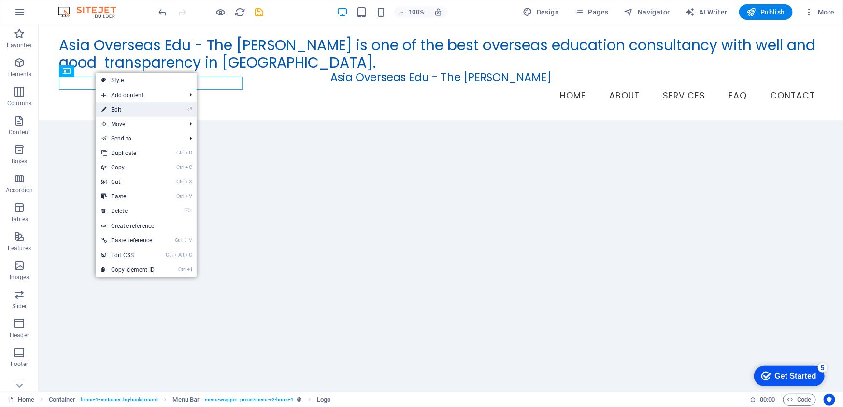
click at [125, 111] on link "⏎ Edit" at bounding box center [128, 109] width 65 height 14
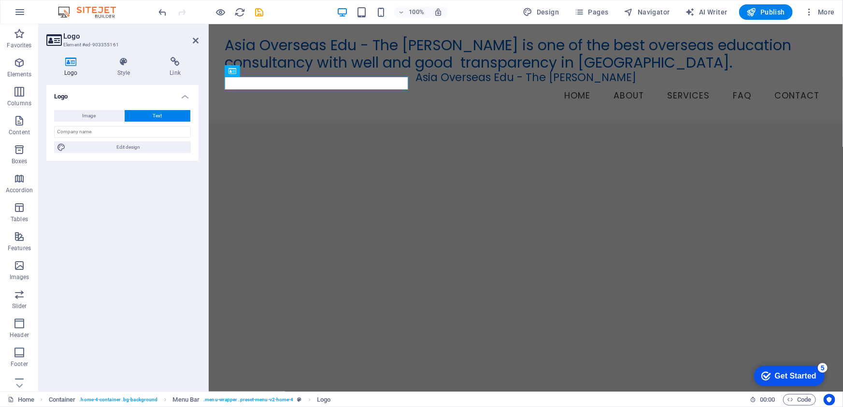
click at [67, 67] on h4 "Logo" at bounding box center [72, 67] width 53 height 20
click at [73, 66] on icon at bounding box center [70, 62] width 49 height 10
click at [91, 112] on span "Image" at bounding box center [90, 116] width 14 height 12
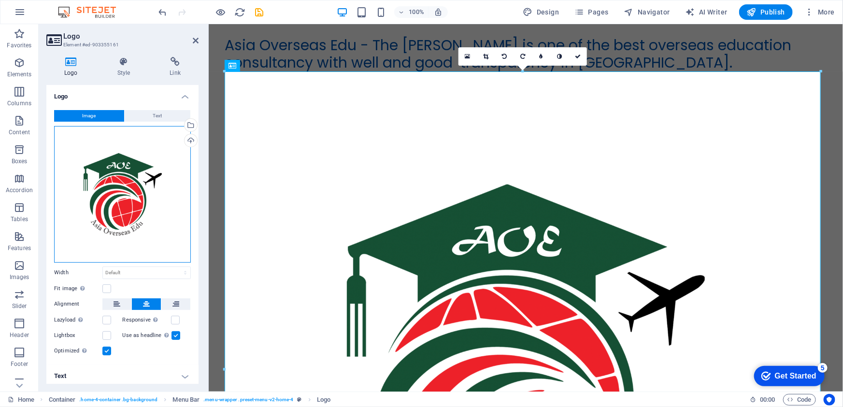
click at [120, 201] on div "Drag files here, click to choose files or select files from Files or our free s…" at bounding box center [122, 194] width 137 height 137
click at [120, 201] on body "Asia Overseas Edu - The [PERSON_NAME] Home Favorites Elements Columns Content B…" at bounding box center [421, 203] width 843 height 407
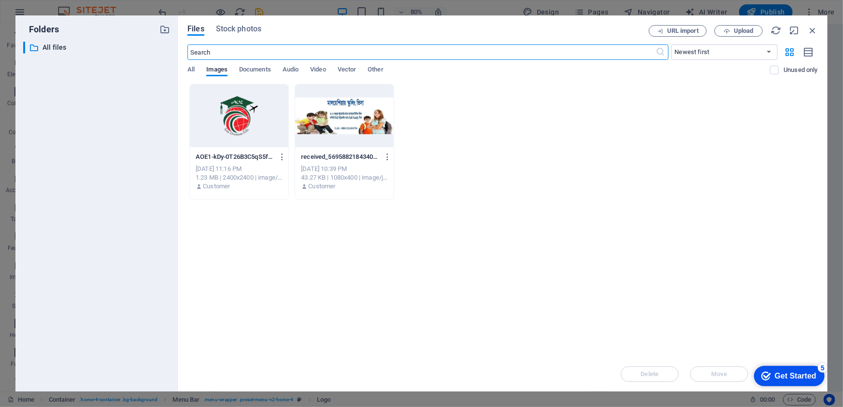
click at [243, 115] on div at bounding box center [239, 116] width 99 height 63
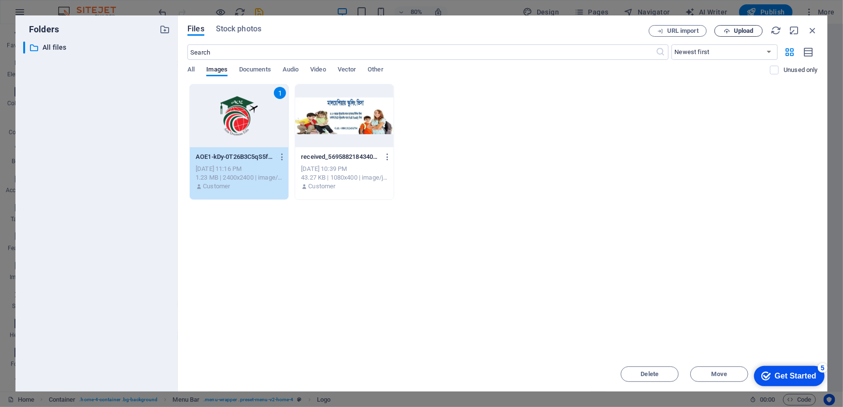
click at [749, 29] on span "Upload" at bounding box center [744, 31] width 20 height 6
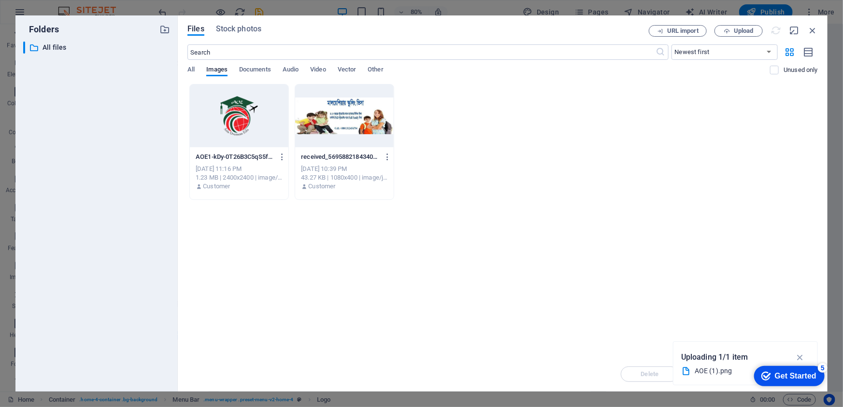
click at [791, 374] on div "Get Started" at bounding box center [796, 376] width 42 height 9
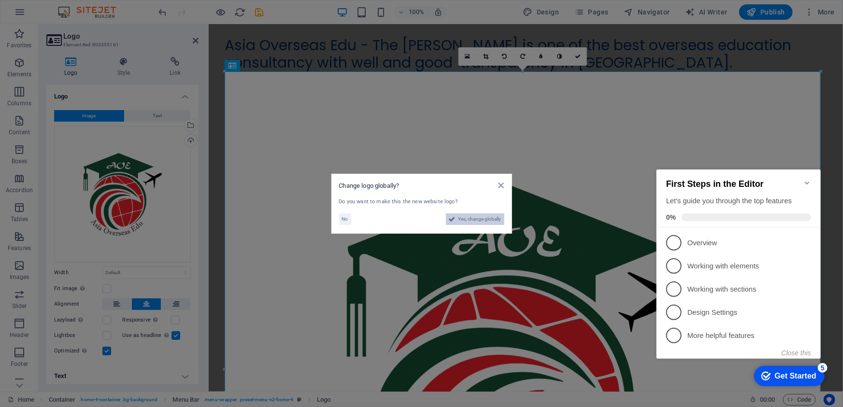
click at [482, 218] on span "Yes, change globally" at bounding box center [480, 220] width 43 height 12
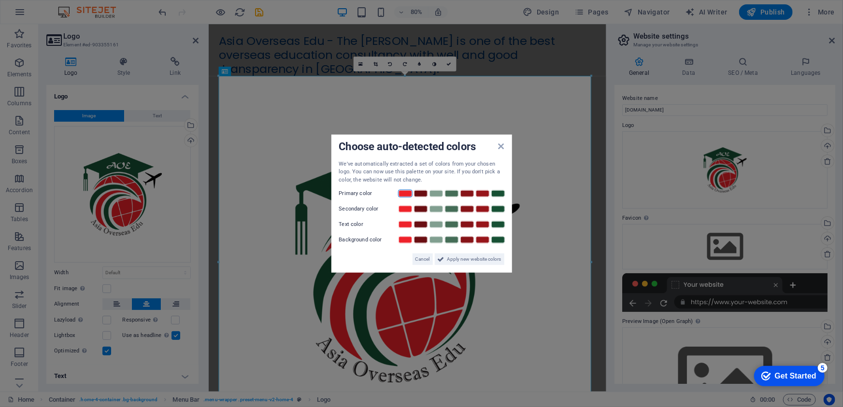
click at [408, 193] on link at bounding box center [405, 194] width 14 height 8
click at [502, 146] on icon at bounding box center [501, 146] width 6 height 8
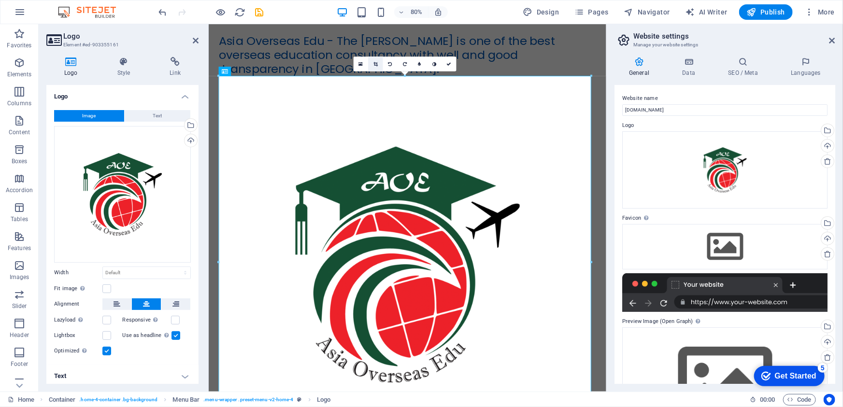
click at [375, 61] on icon at bounding box center [376, 63] width 4 height 5
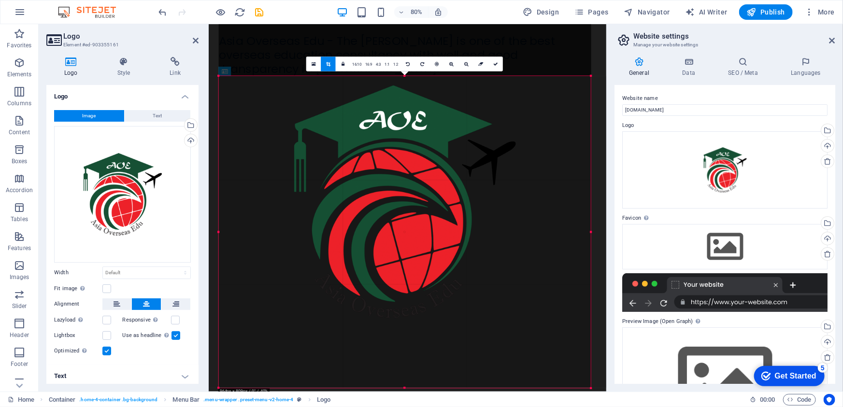
drag, startPoint x: 406, startPoint y: 75, endPoint x: 417, endPoint y: 150, distance: 76.1
click at [417, 150] on div "180 170 160 150 140 130 120 110 100 90 80 70 60 50 40 30 20 10 0 -10 -20 -30 -4…" at bounding box center [405, 232] width 373 height 313
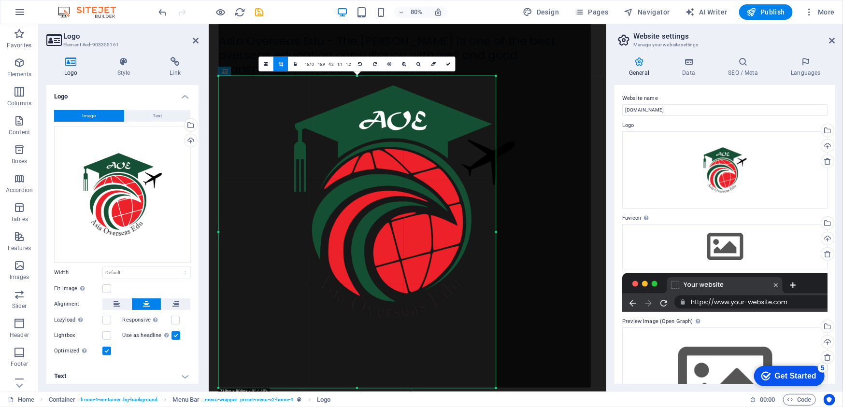
drag, startPoint x: 592, startPoint y: 235, endPoint x: 473, endPoint y: 241, distance: 119.0
click at [473, 241] on div "180 170 160 150 140 130 120 110 100 90 80 70 60 50 40 30 20 10 0 -10 -20 -30 -4…" at bounding box center [357, 232] width 277 height 312
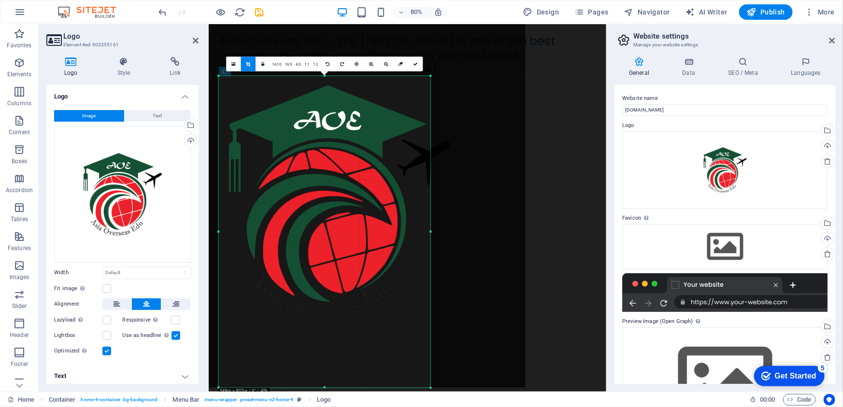
drag, startPoint x: 219, startPoint y: 236, endPoint x: 301, endPoint y: 260, distance: 85.2
click at [301, 260] on div "180 170 160 150 140 130 120 110 100 90 80 70 60 50 40 30 20 10 0 -10 -20 -30 -4…" at bounding box center [325, 232] width 212 height 312
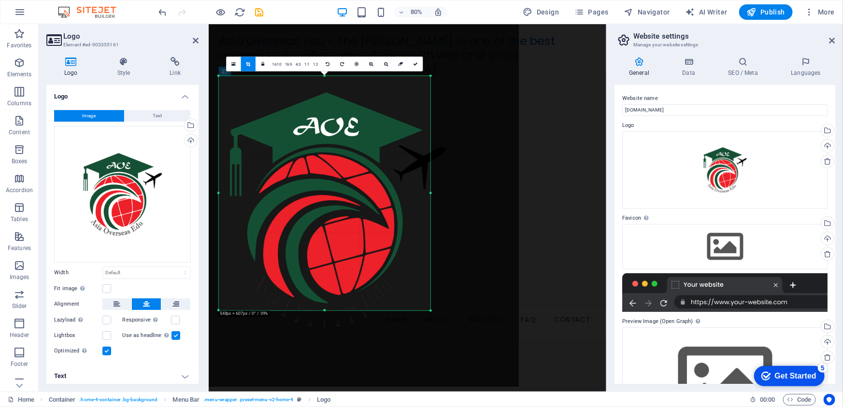
drag, startPoint x: 361, startPoint y: 387, endPoint x: 359, endPoint y: 290, distance: 96.7
click at [359, 290] on div "180 170 160 150 140 130 120 110 100 90 80 70 60 50 40 30 20 10 0 -10 -20 -30 -4…" at bounding box center [325, 193] width 212 height 235
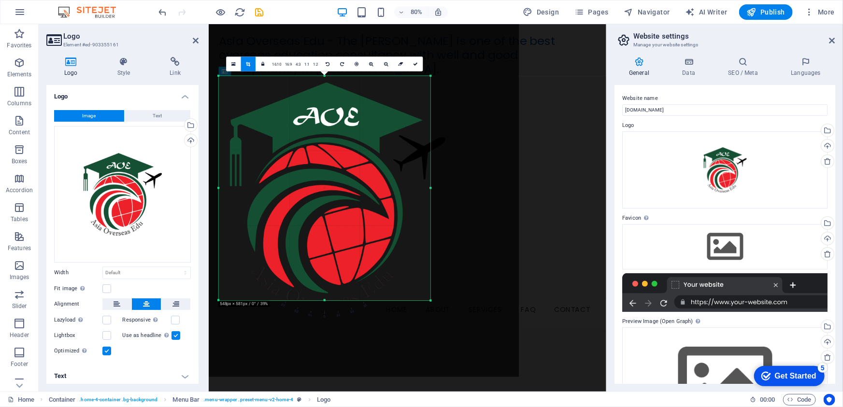
drag, startPoint x: 329, startPoint y: 74, endPoint x: 329, endPoint y: 87, distance: 12.6
click at [329, 87] on div "180 170 160 150 140 130 120 110 100 90 80 70 60 50 40 30 20 10 0 -10 -20 -30 -4…" at bounding box center [325, 188] width 212 height 225
click at [503, 219] on div at bounding box center [338, 195] width 363 height 363
click at [773, 12] on span "Publish" at bounding box center [766, 12] width 38 height 10
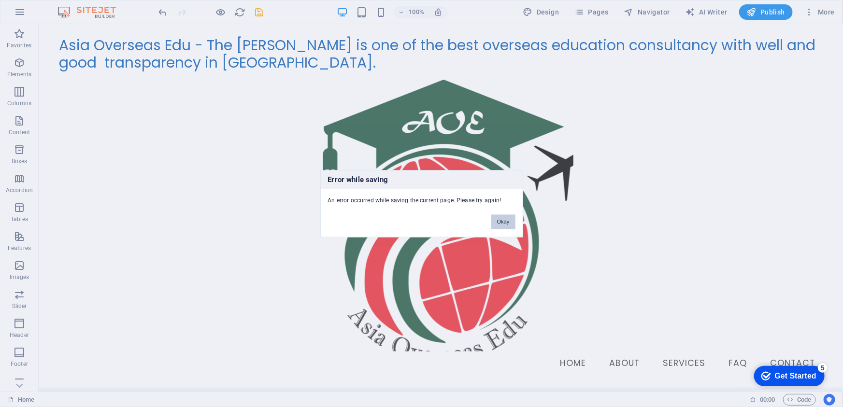
click at [503, 222] on button "Okay" at bounding box center [503, 222] width 24 height 14
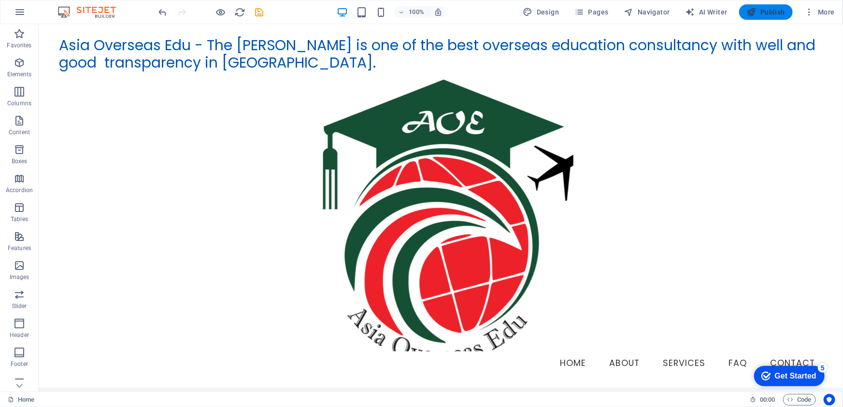
click at [773, 15] on span "Publish" at bounding box center [766, 12] width 38 height 10
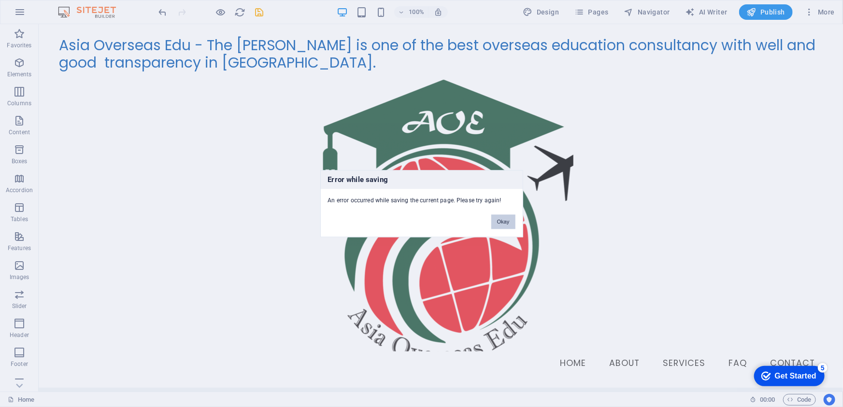
click at [505, 224] on button "Okay" at bounding box center [503, 222] width 24 height 14
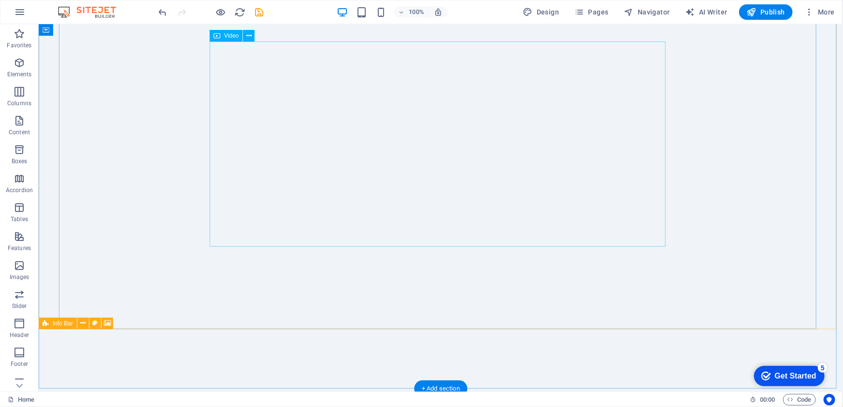
scroll to position [439, 0]
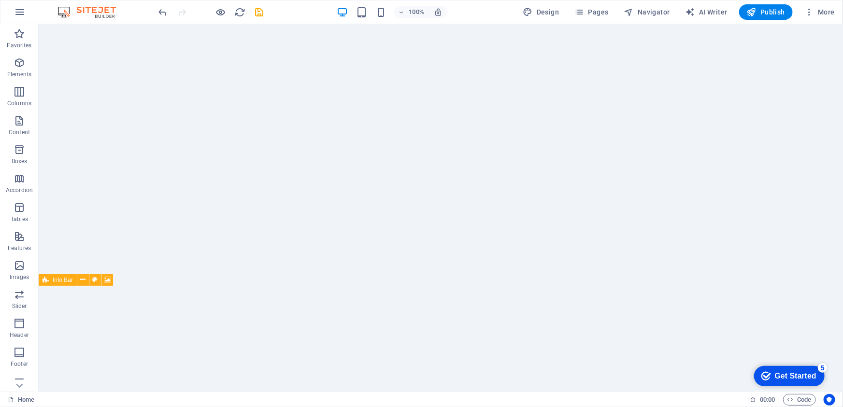
click at [786, 376] on div "Get Started" at bounding box center [796, 376] width 42 height 9
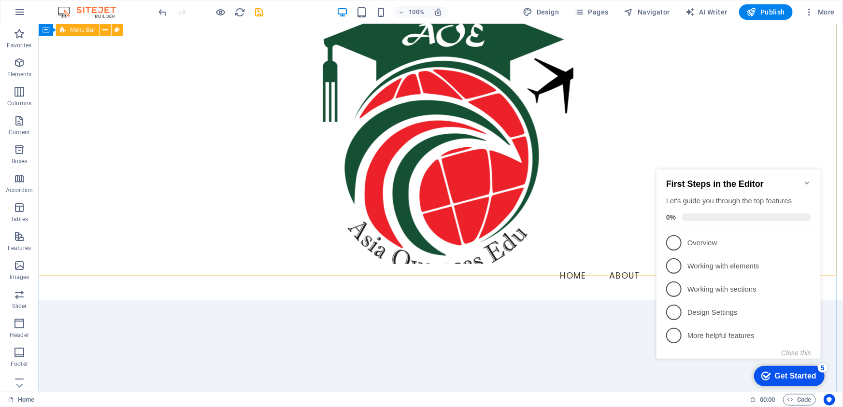
scroll to position [0, 0]
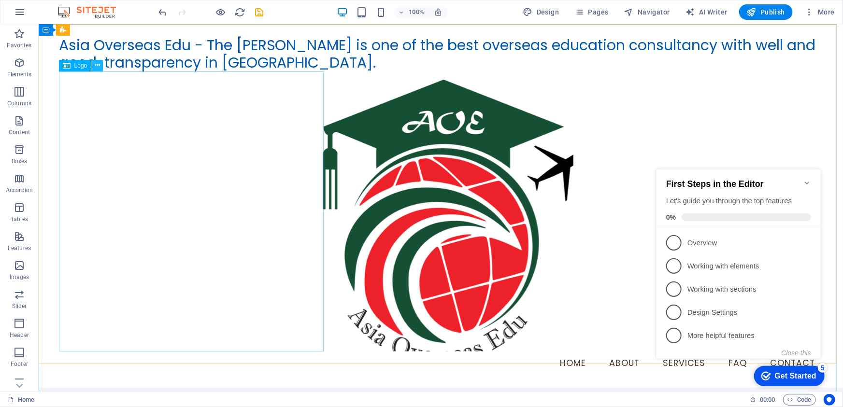
click at [97, 66] on icon at bounding box center [97, 65] width 5 height 10
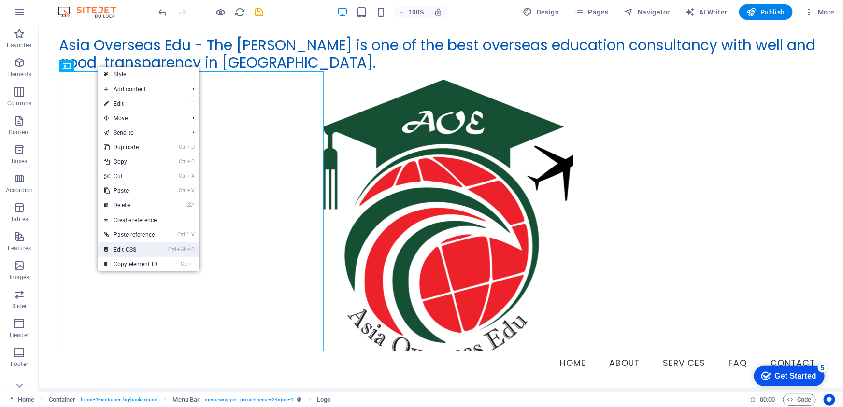
click at [150, 250] on link "Ctrl Alt C Edit CSS" at bounding box center [130, 250] width 65 height 14
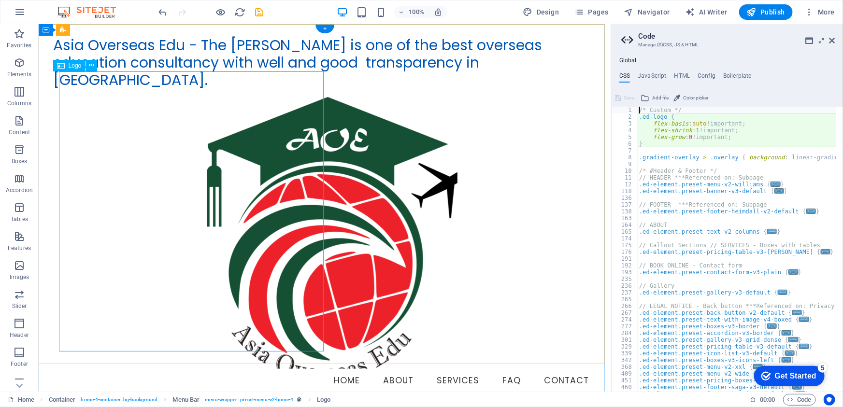
type textarea "flex-basis: auto!important;"
click at [299, 90] on div at bounding box center [325, 228] width 544 height 280
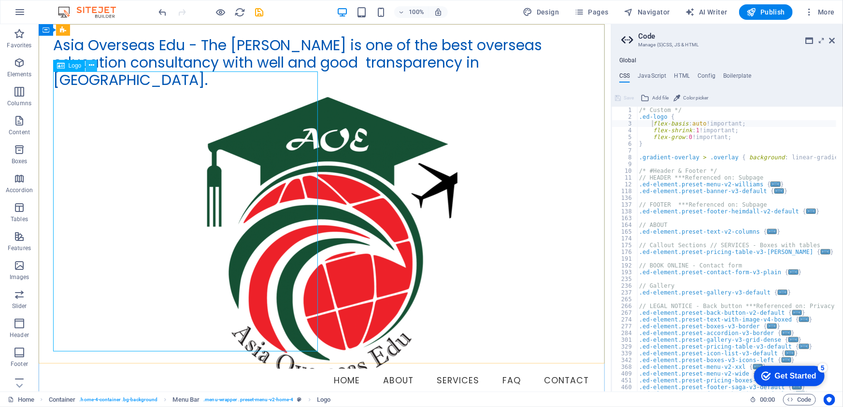
click at [91, 64] on icon at bounding box center [91, 65] width 5 height 10
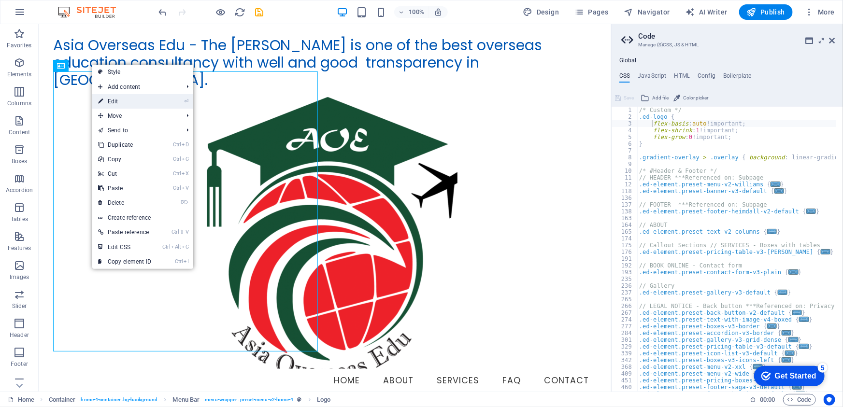
click at [125, 103] on link "⏎ Edit" at bounding box center [124, 101] width 65 height 14
select select "px"
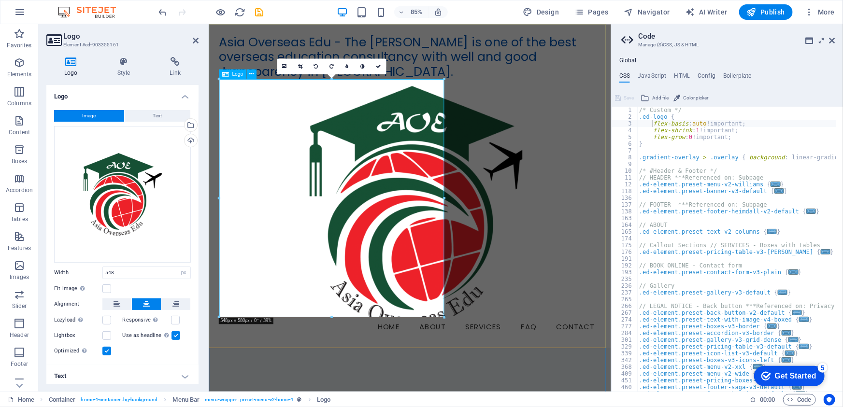
drag, startPoint x: 650, startPoint y: 103, endPoint x: 453, endPoint y: 127, distance: 198.6
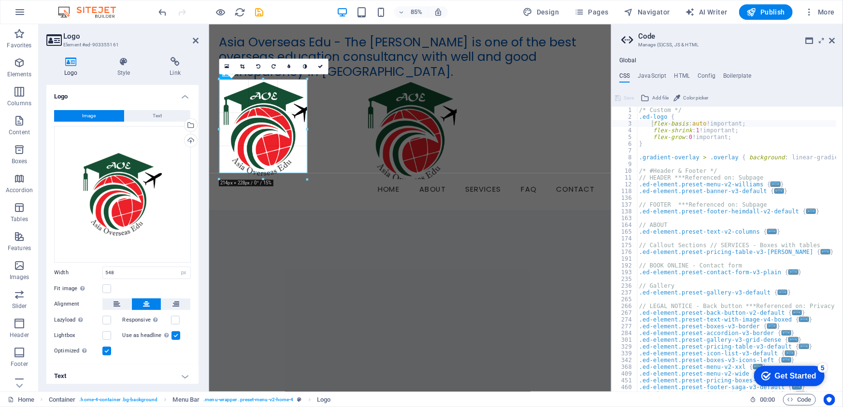
drag, startPoint x: 446, startPoint y: 81, endPoint x: 288, endPoint y: 258, distance: 236.9
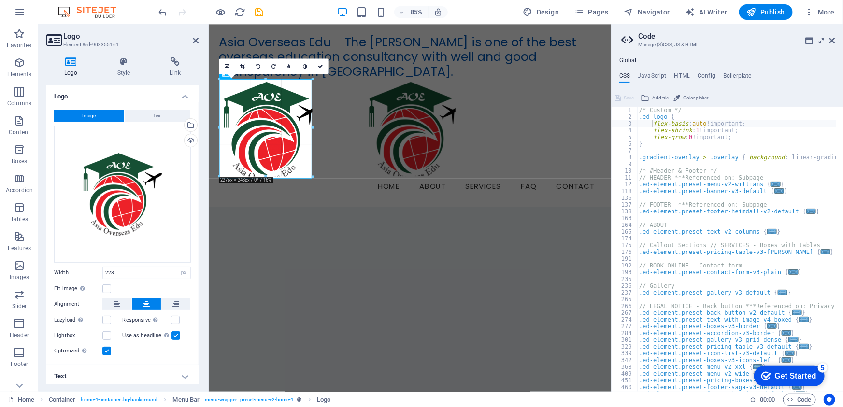
drag, startPoint x: 313, startPoint y: 128, endPoint x: 310, endPoint y: 151, distance: 23.4
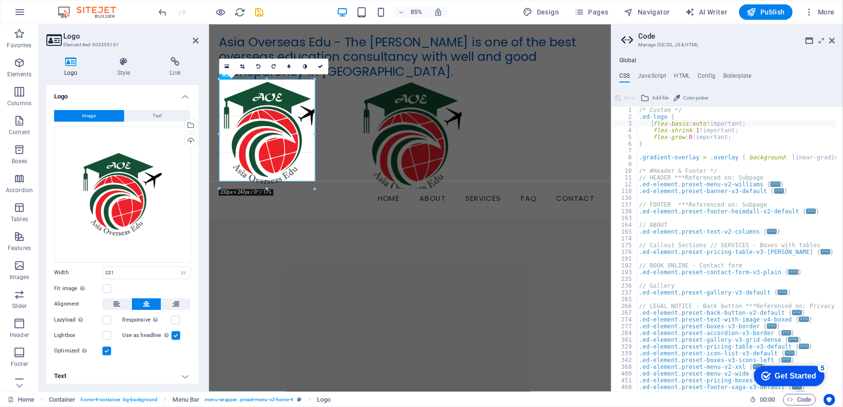
drag, startPoint x: 309, startPoint y: 175, endPoint x: 324, endPoint y: 177, distance: 15.2
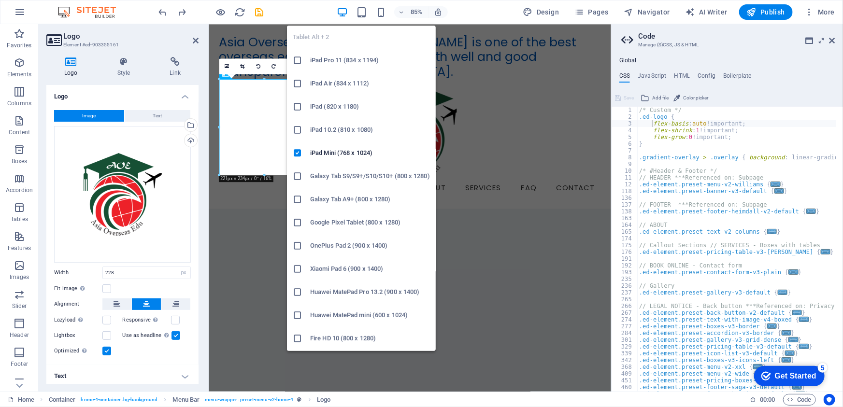
type input "548"
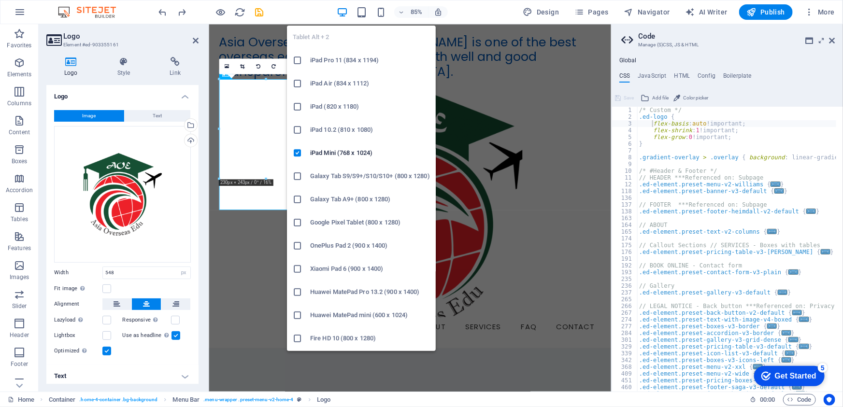
select select "DISABLED_OPTION_VALUE"
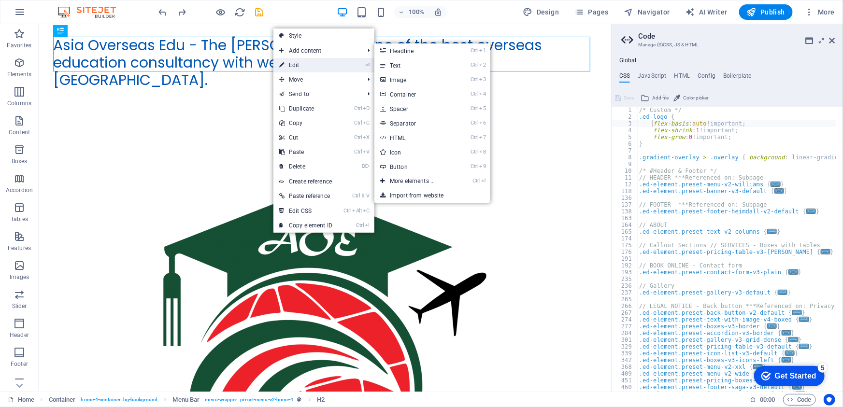
click at [303, 67] on link "⏎ Edit" at bounding box center [306, 65] width 65 height 14
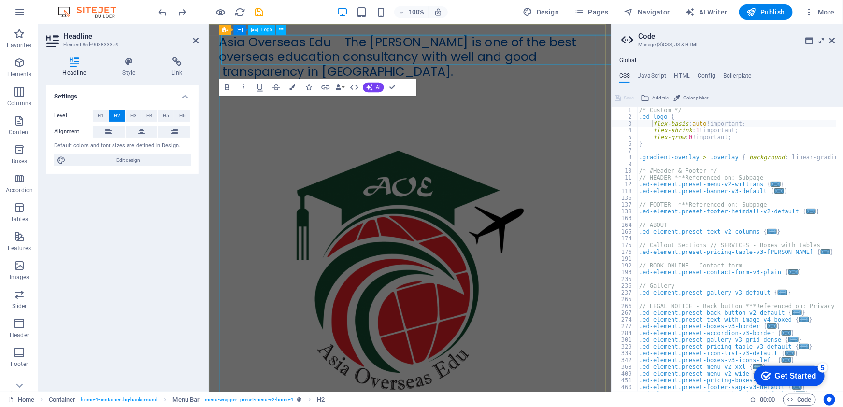
click at [461, 211] on div at bounding box center [445, 313] width 450 height 450
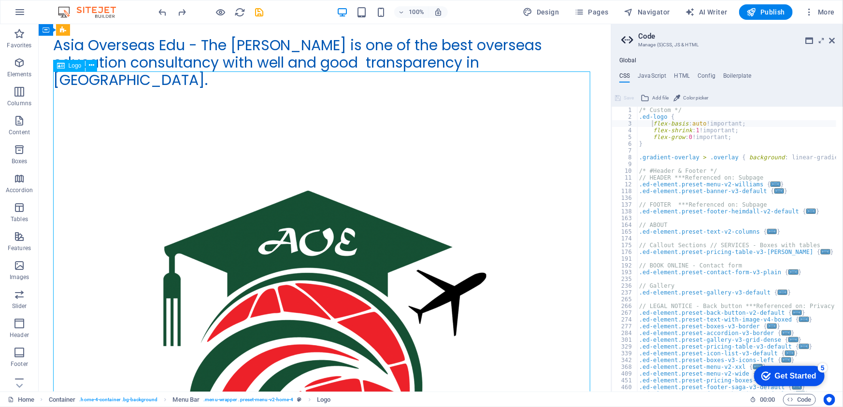
click at [323, 190] on div at bounding box center [325, 360] width 544 height 544
click at [89, 63] on icon at bounding box center [91, 65] width 5 height 10
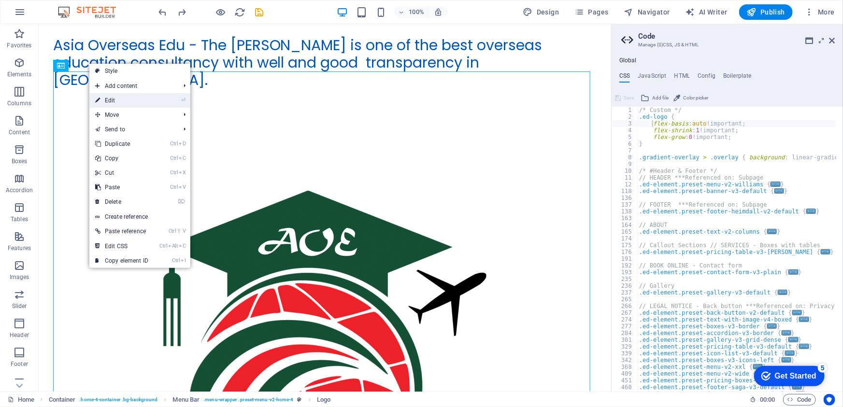
click at [109, 101] on link "⏎ Edit" at bounding box center [121, 100] width 65 height 14
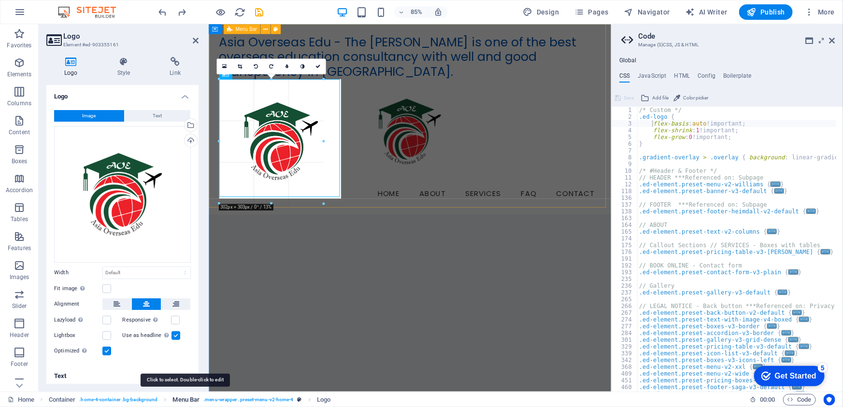
drag, startPoint x: 595, startPoint y: 78, endPoint x: 187, endPoint y: 398, distance: 518.3
type input "265"
select select "px"
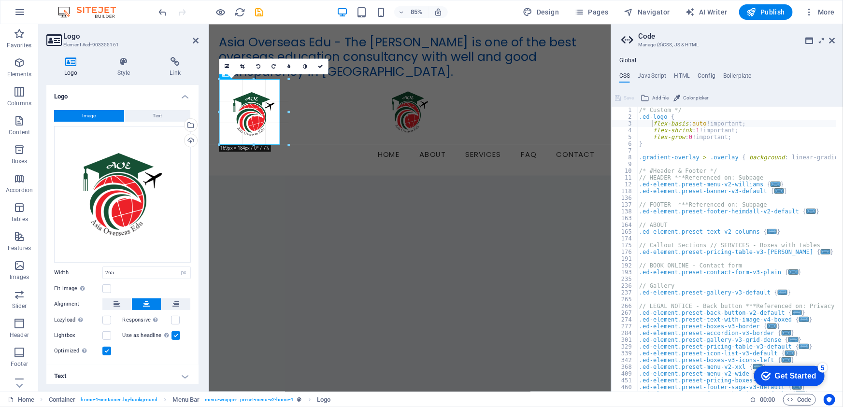
drag, startPoint x: 328, startPoint y: 79, endPoint x: 74, endPoint y: 154, distance: 265.0
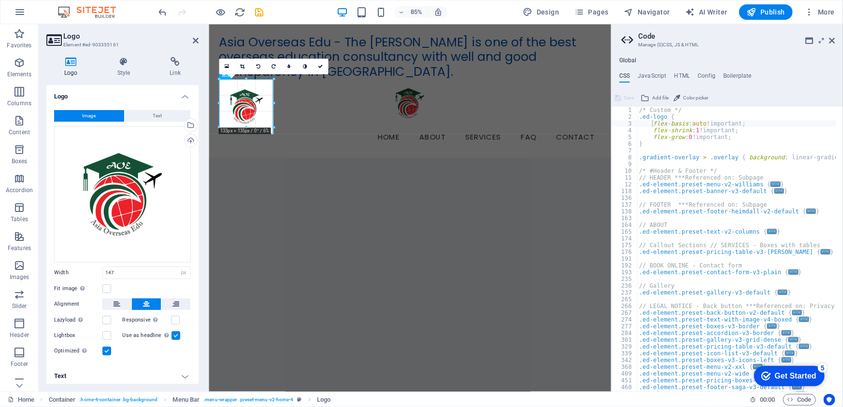
drag, startPoint x: 278, startPoint y: 81, endPoint x: 263, endPoint y: 103, distance: 26.8
type input "115"
click at [769, 11] on span "Publish" at bounding box center [766, 12] width 38 height 10
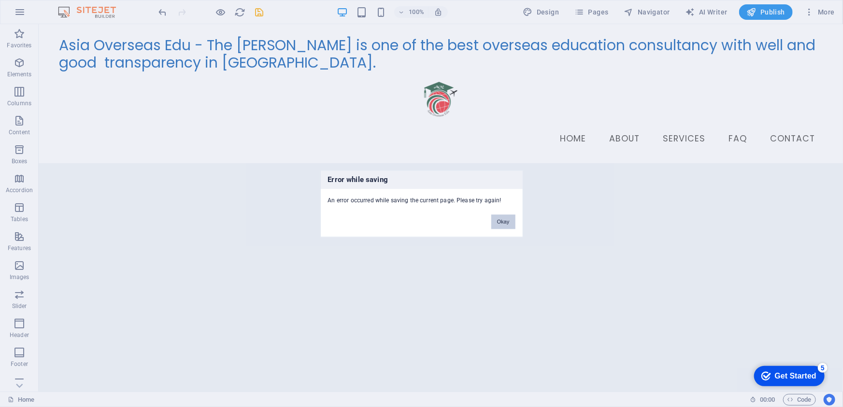
click at [503, 222] on button "Okay" at bounding box center [503, 222] width 24 height 14
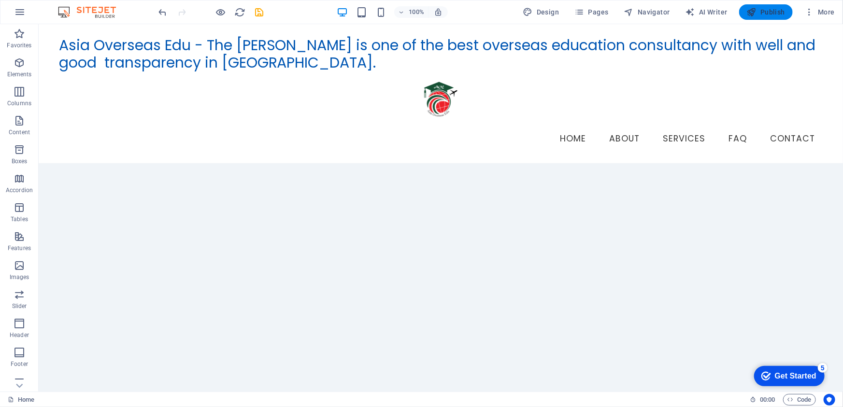
click at [771, 11] on span "Publish" at bounding box center [766, 12] width 38 height 10
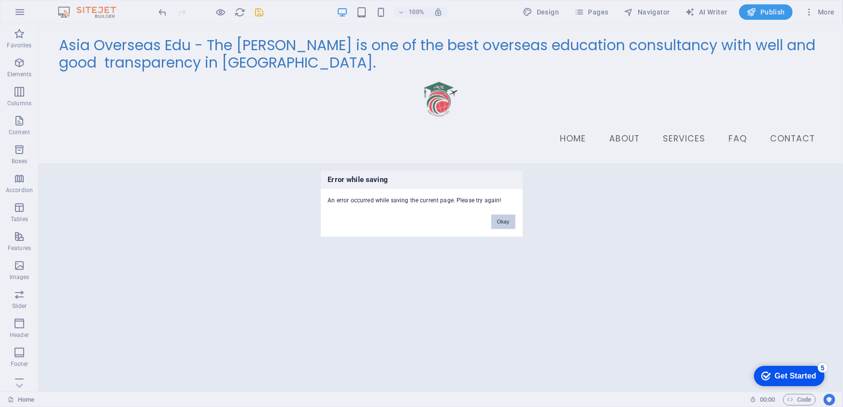
drag, startPoint x: 507, startPoint y: 222, endPoint x: 465, endPoint y: 195, distance: 49.6
click at [507, 222] on button "Okay" at bounding box center [503, 222] width 24 height 14
